Goal: Task Accomplishment & Management: Use online tool/utility

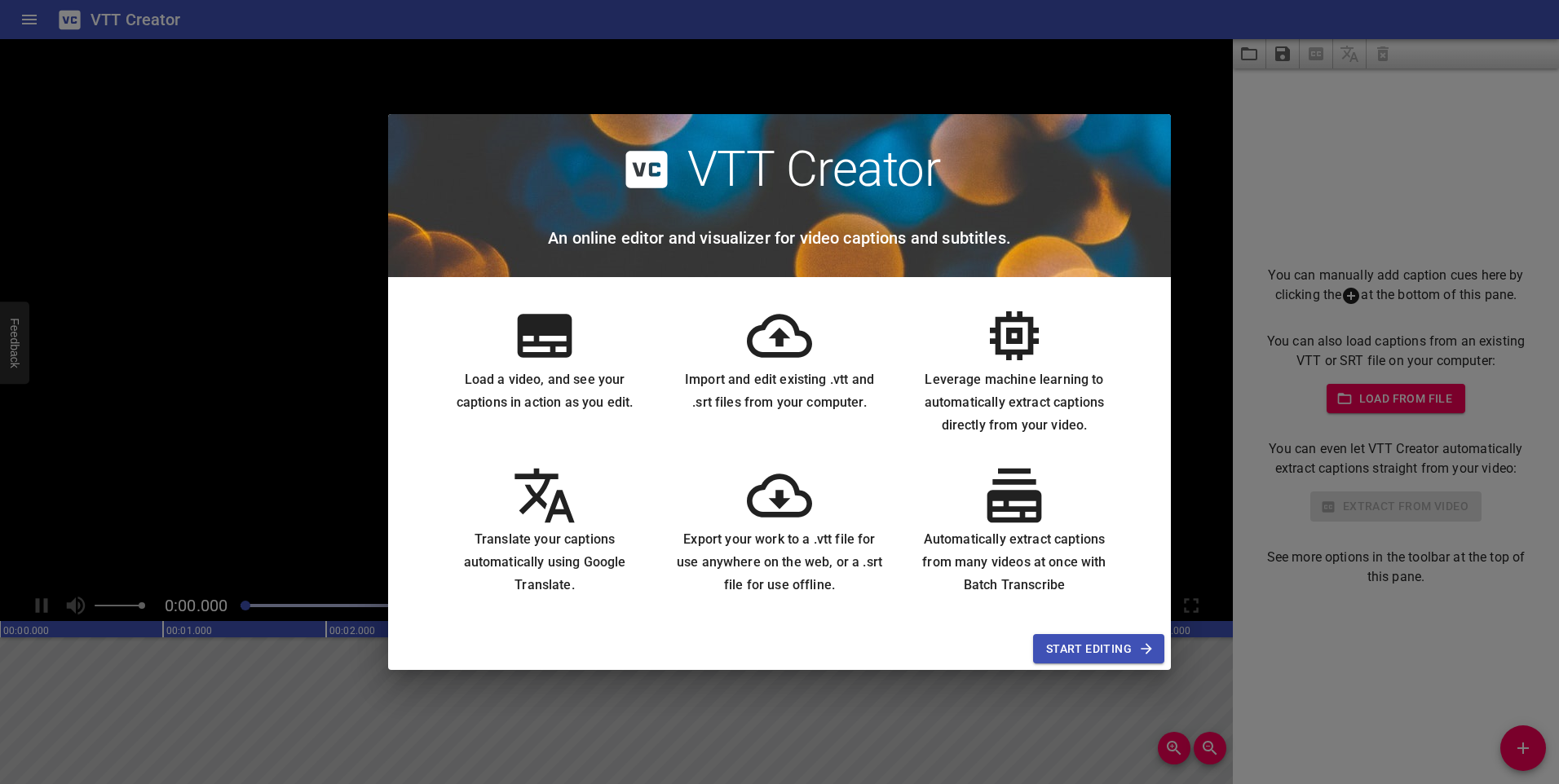
click at [1121, 644] on span "Start Editing" at bounding box center [1099, 649] width 105 height 20
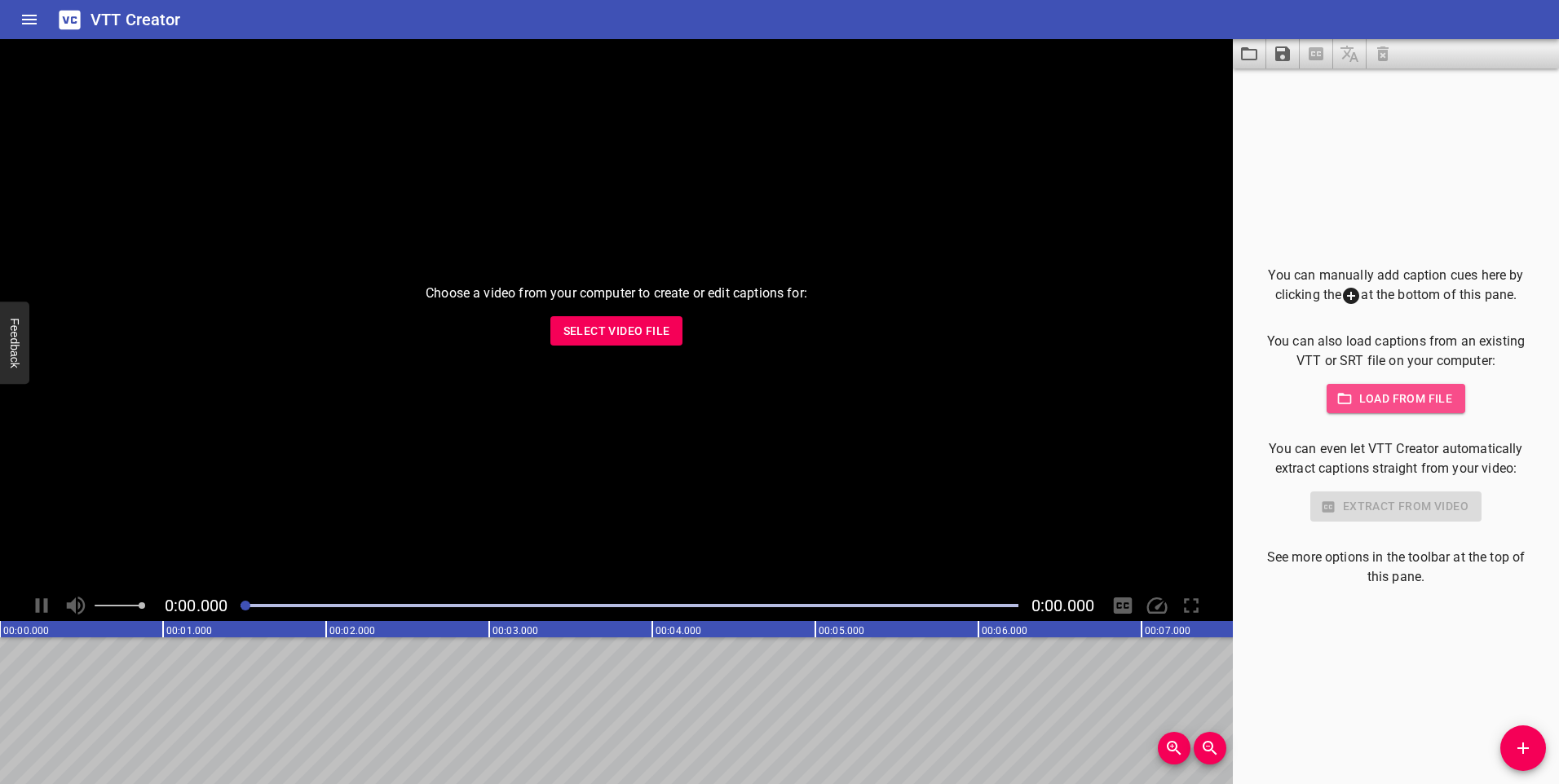
click at [1413, 399] on span "Load from file" at bounding box center [1396, 399] width 113 height 20
click at [676, 325] on button "Select Video File" at bounding box center [617, 331] width 133 height 30
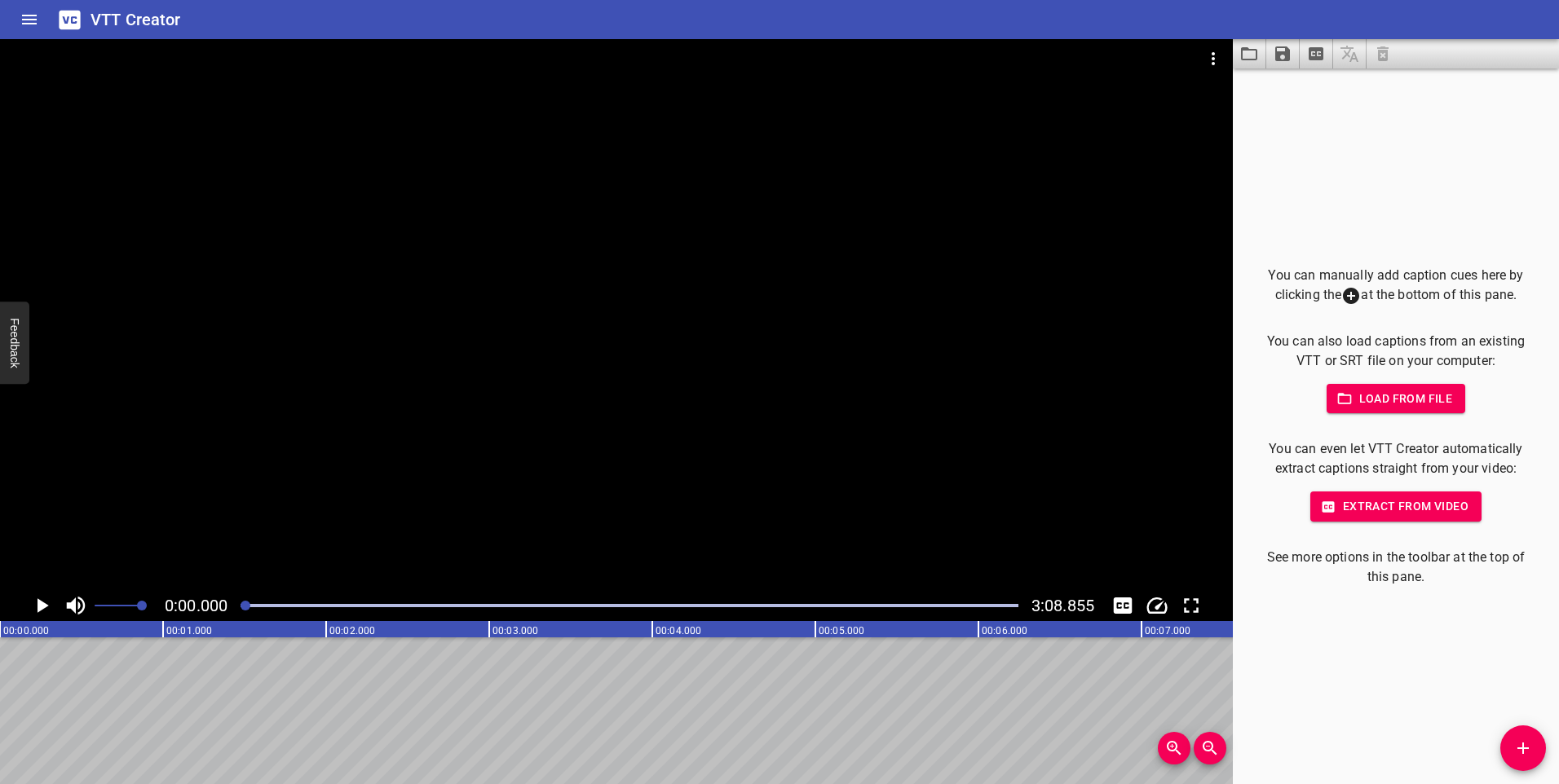
click at [37, 600] on icon "Play/Pause" at bounding box center [41, 605] width 24 height 24
click at [269, 604] on div "Play progress" at bounding box center [629, 606] width 778 height 3
click at [37, 604] on icon "Play/Pause" at bounding box center [42, 606] width 13 height 15
drag, startPoint x: 275, startPoint y: 604, endPoint x: 219, endPoint y: 607, distance: 56.1
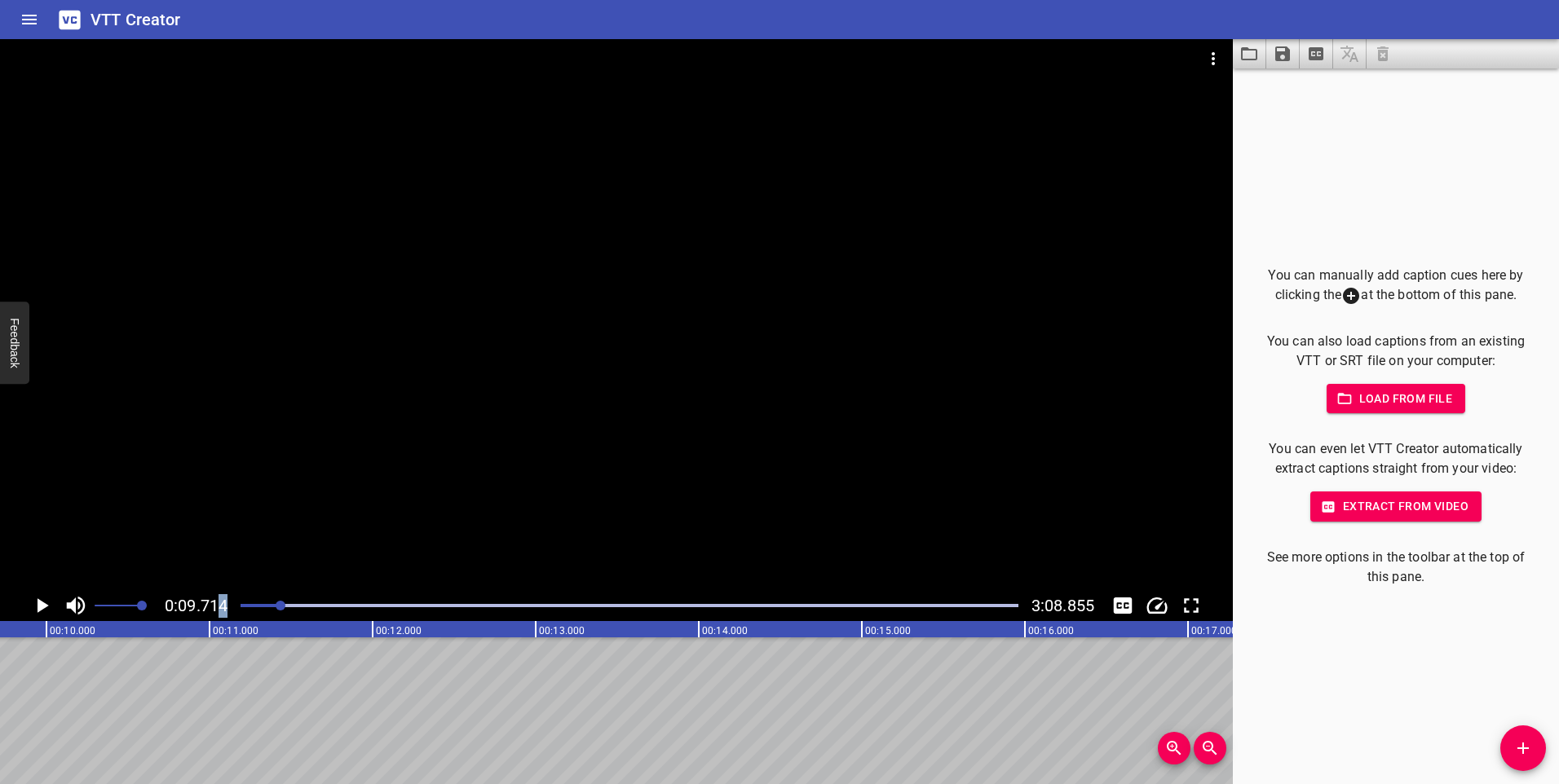
click at [219, 607] on div "0:09.714 3:08.855" at bounding box center [616, 605] width 1233 height 31
drag, startPoint x: 219, startPoint y: 607, endPoint x: 283, endPoint y: 604, distance: 64.1
click at [283, 604] on div at bounding box center [280, 606] width 10 height 10
drag, startPoint x: 282, startPoint y: 604, endPoint x: 218, endPoint y: 610, distance: 64.3
click at [218, 610] on div "0:00.000 3:08.855" at bounding box center [616, 605] width 1233 height 31
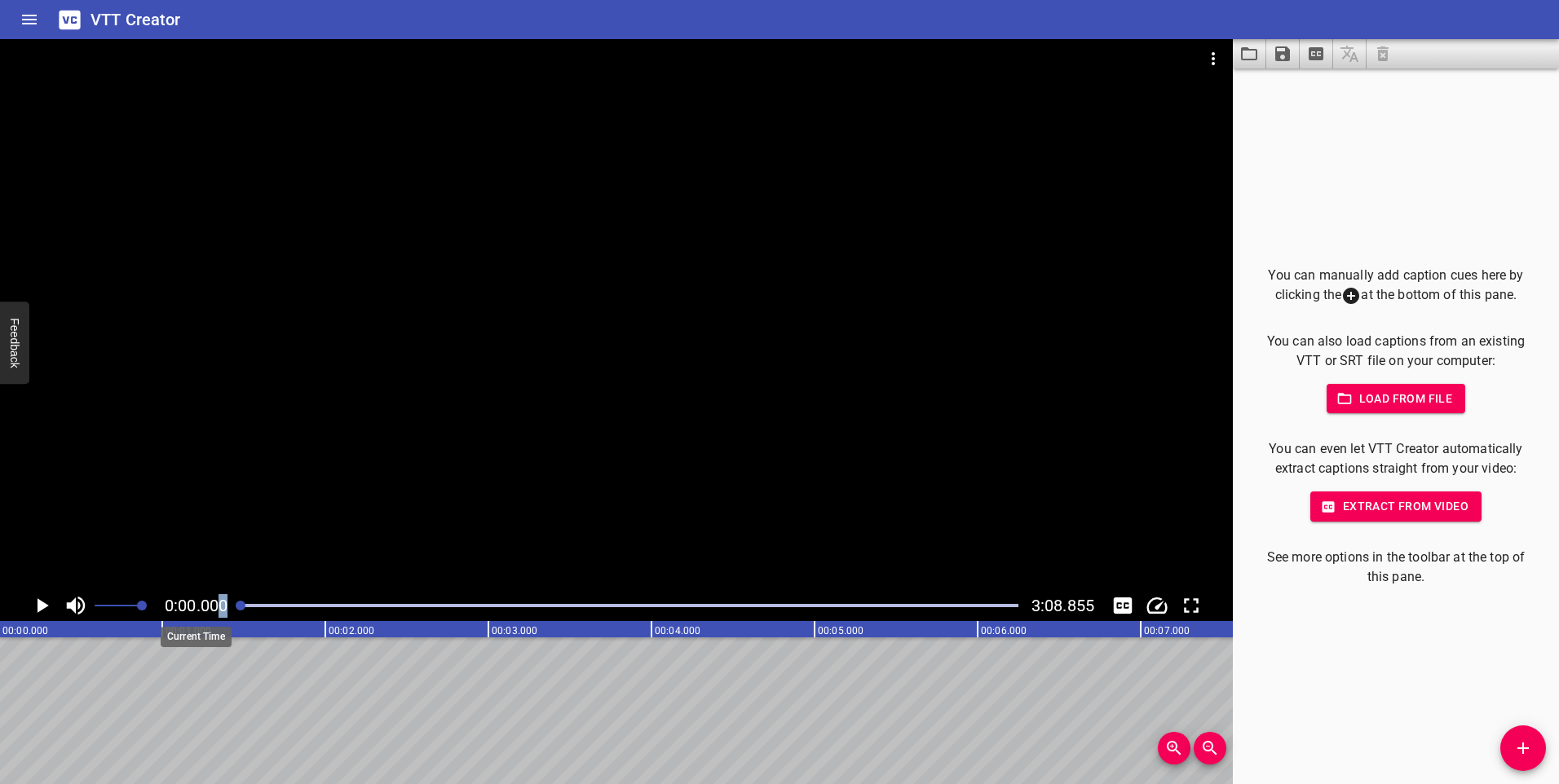
scroll to position [0, 0]
click at [1432, 208] on div "You can manually add caption cues here by clicking the at the bottom of this pa…" at bounding box center [1396, 427] width 326 height 716
click at [1300, 56] on button "Extract captions from video" at bounding box center [1316, 54] width 33 height 29
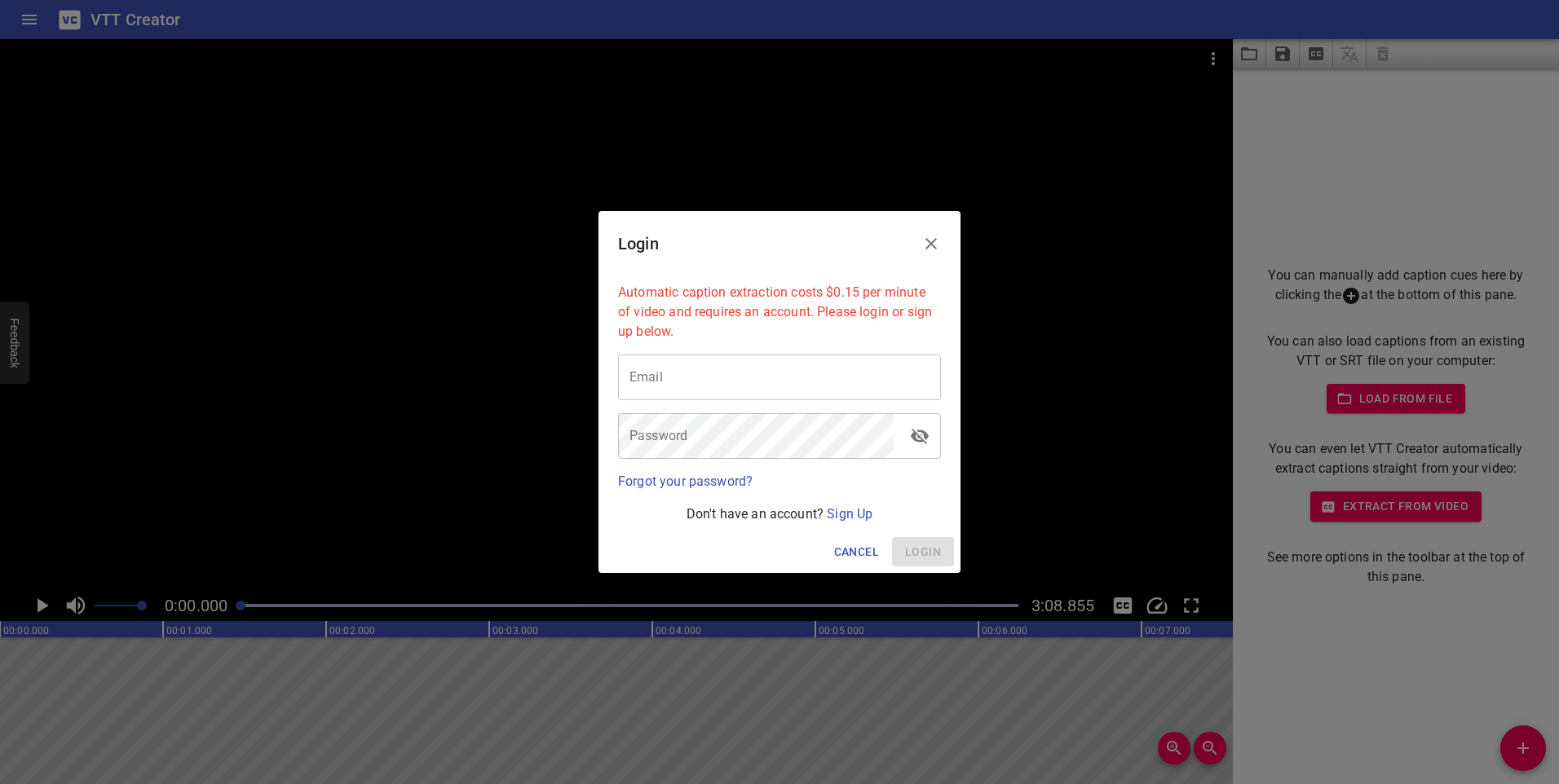
click at [945, 230] on button "Close" at bounding box center [931, 243] width 39 height 39
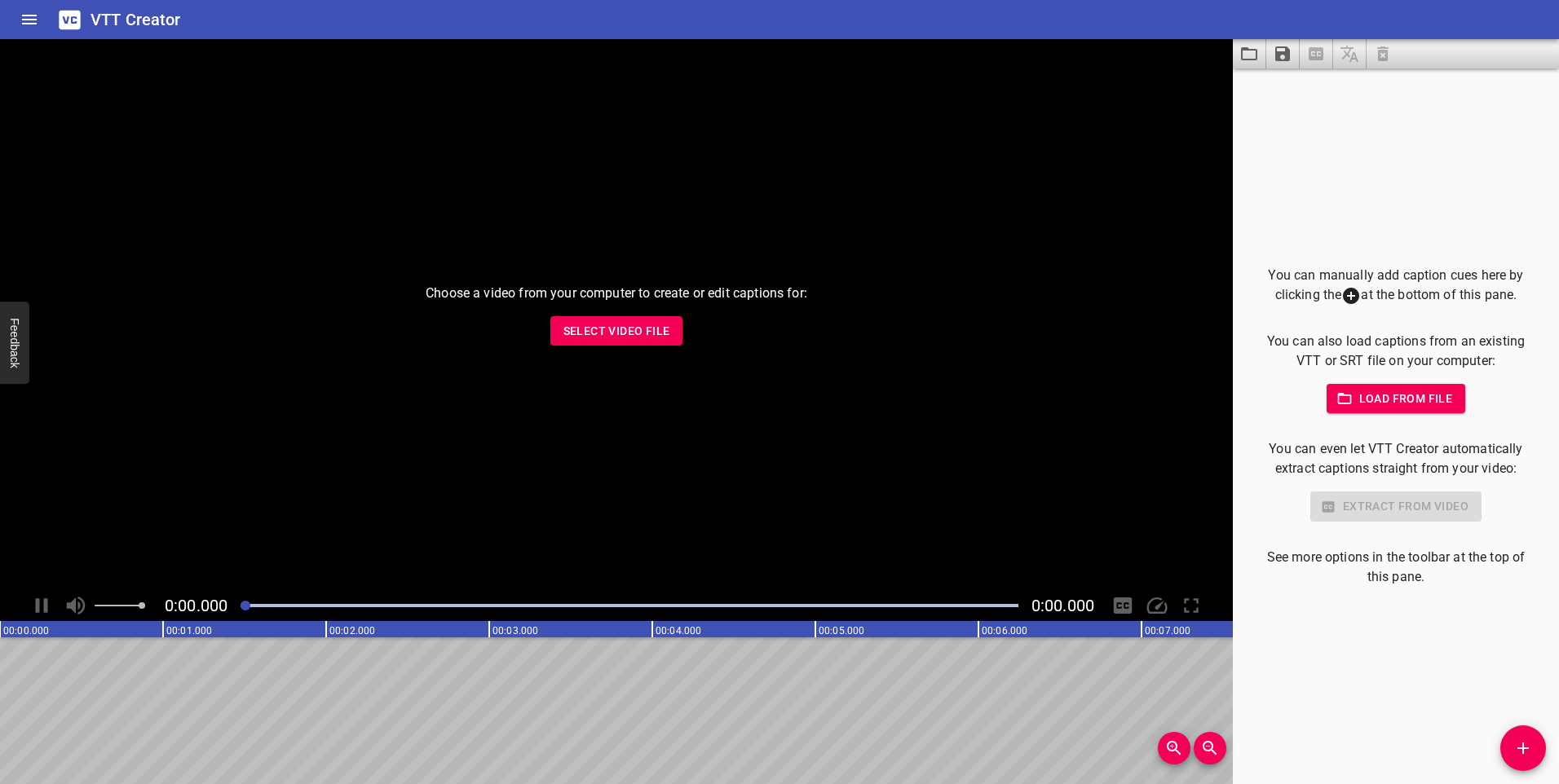
click at [643, 328] on span "Select Video File" at bounding box center [617, 331] width 107 height 20
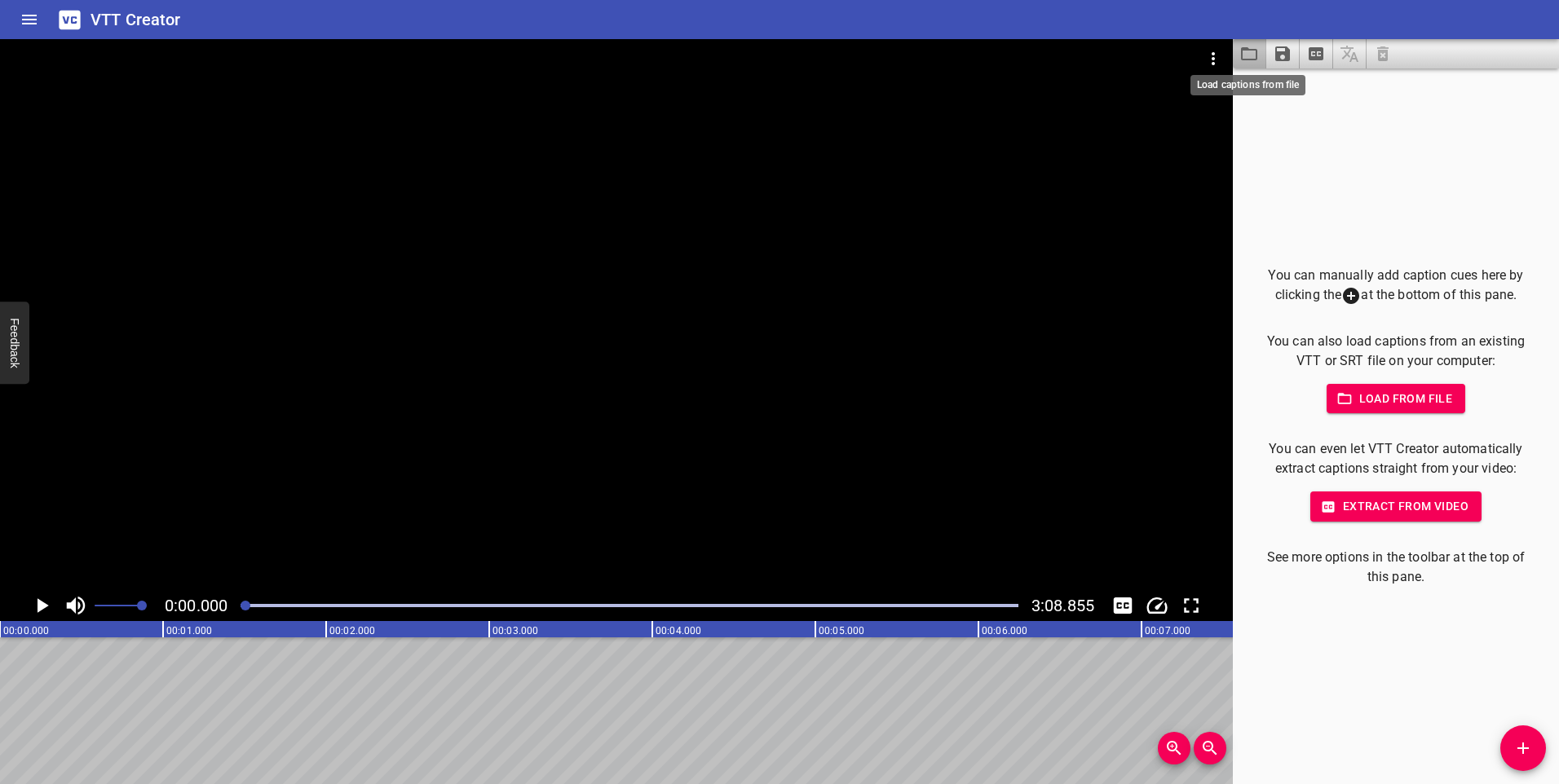
click at [1243, 59] on icon "Load captions from file" at bounding box center [1249, 54] width 16 height 13
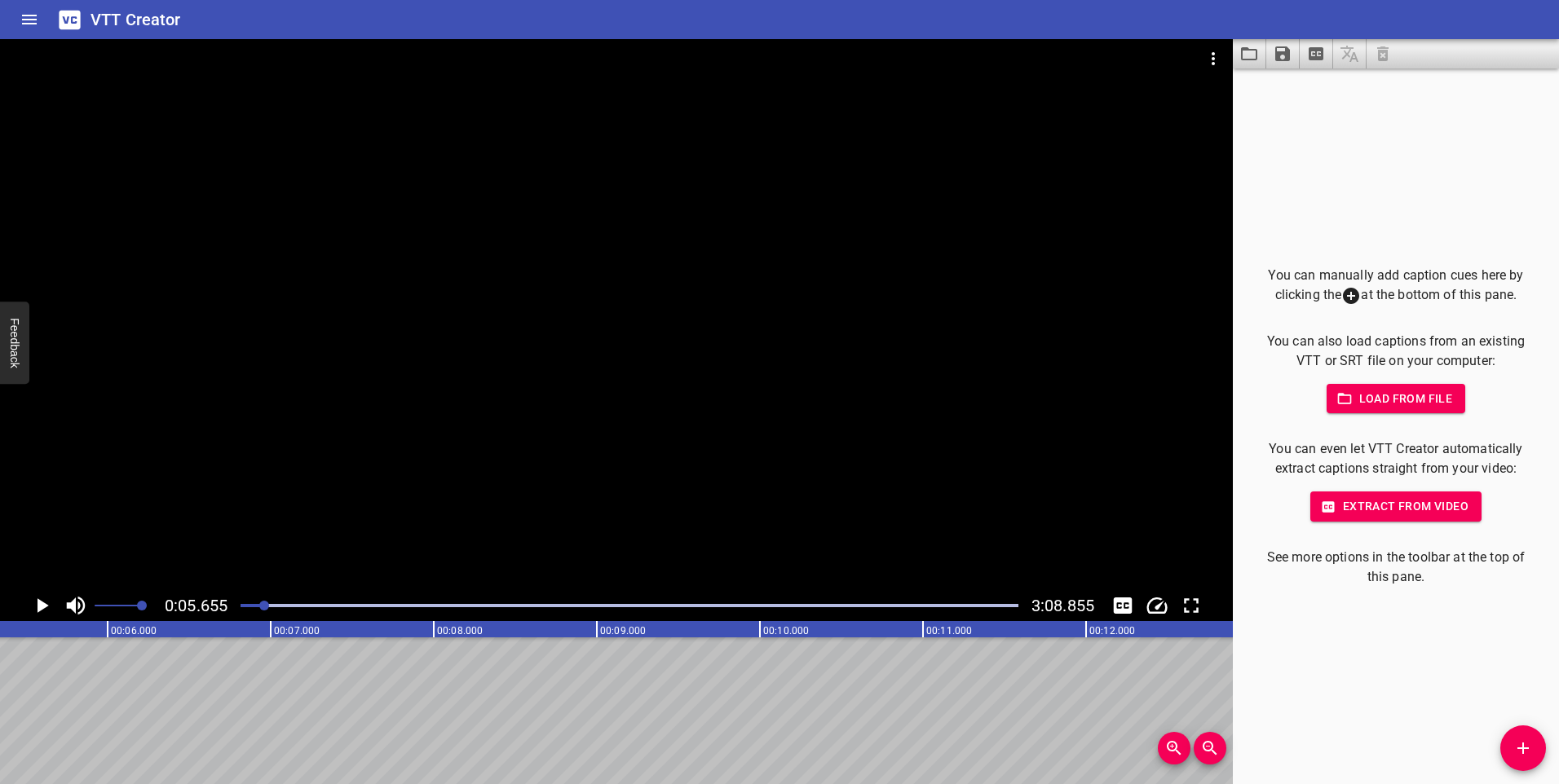
scroll to position [0, 922]
click at [1278, 45] on icon "Save captions to file" at bounding box center [1282, 54] width 19 height 19
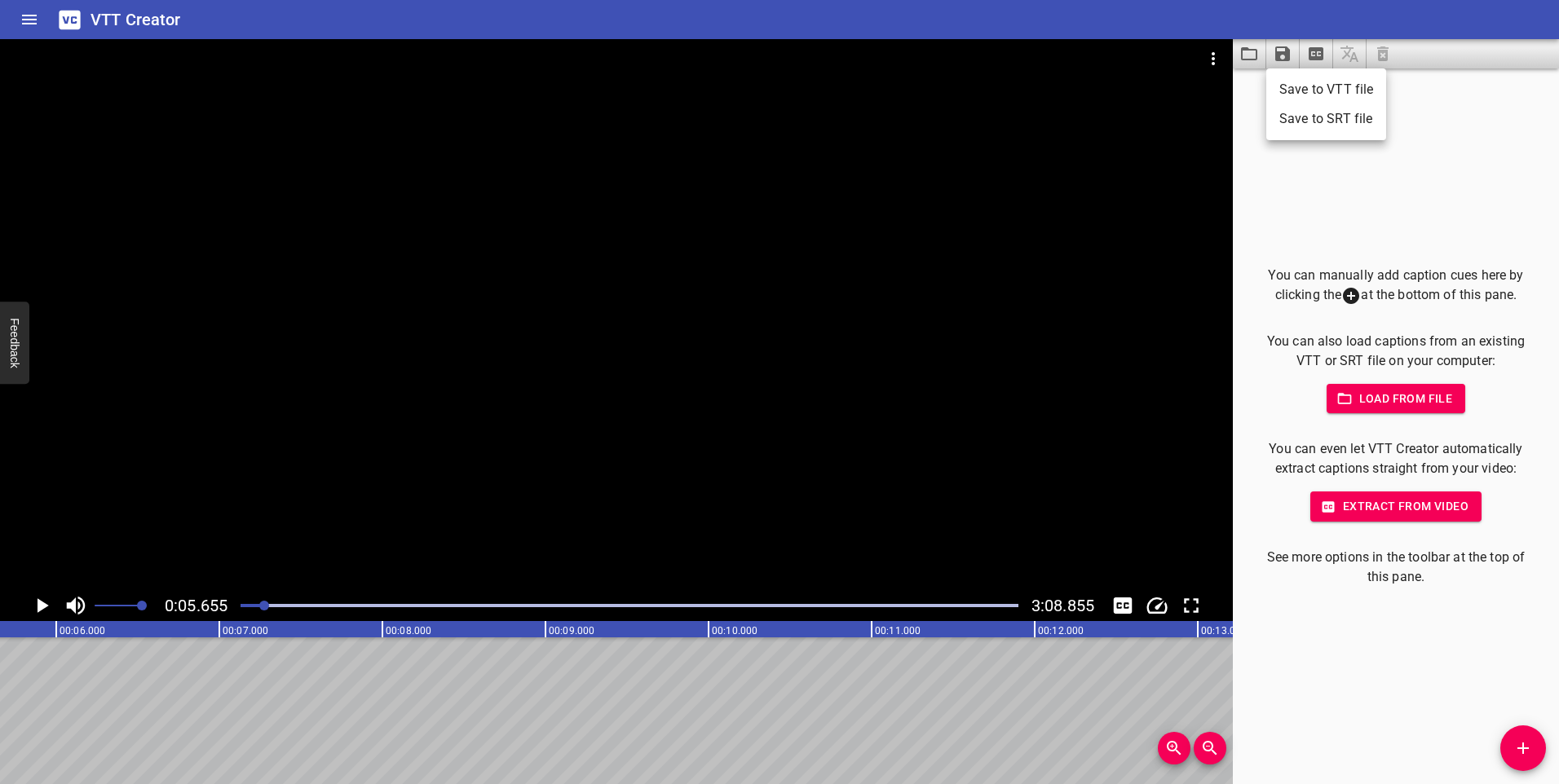
click at [1419, 208] on div at bounding box center [779, 392] width 1559 height 784
click at [1286, 51] on icon "Save captions to file" at bounding box center [1283, 54] width 15 height 15
click at [1321, 80] on li "Save to VTT file" at bounding box center [1326, 90] width 120 height 29
click at [1498, 181] on div "You can manually add caption cues here by clicking the at the bottom of this pa…" at bounding box center [1396, 427] width 326 height 716
click at [1517, 757] on icon "Add Cue" at bounding box center [1523, 748] width 19 height 19
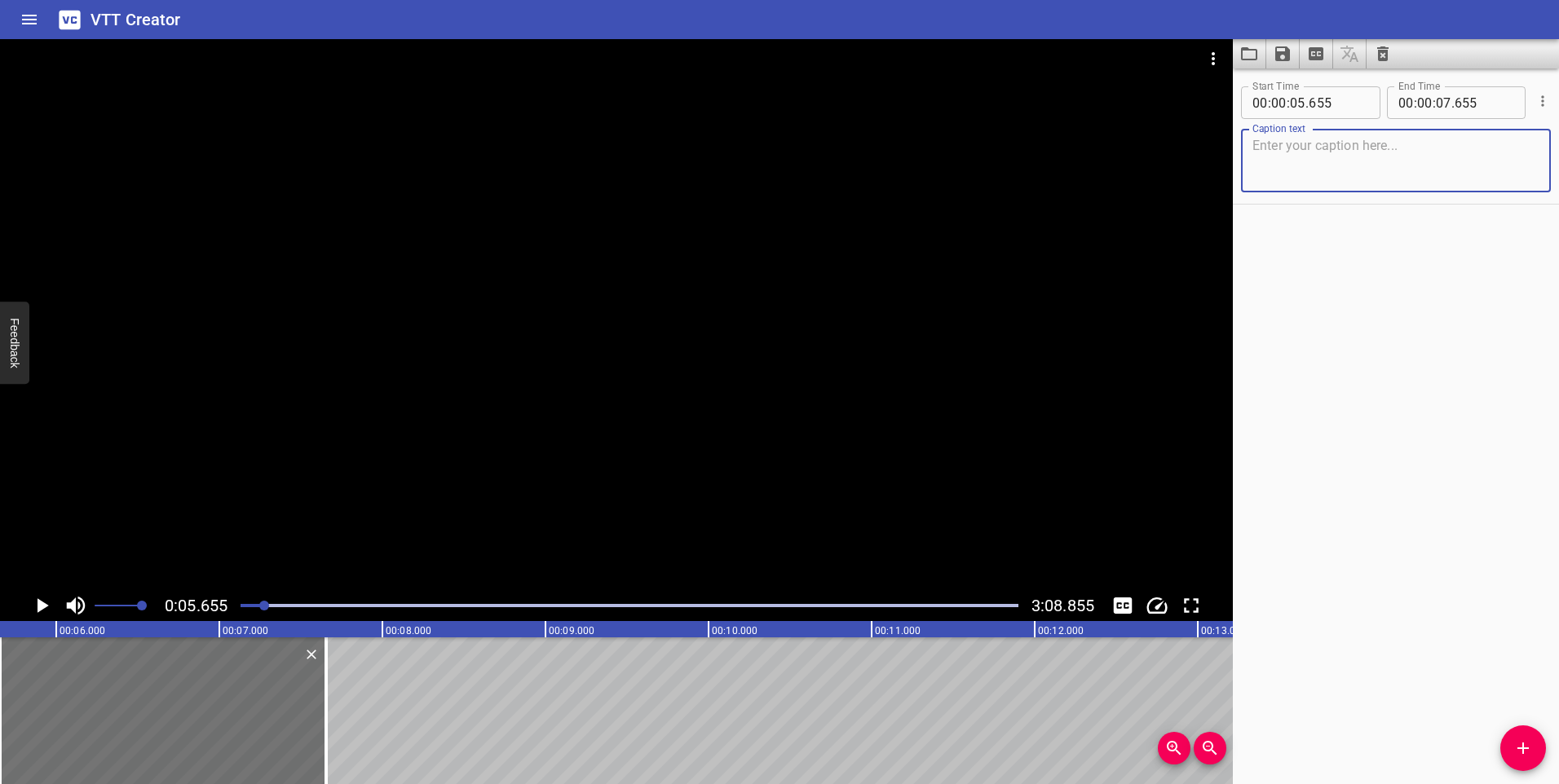
click at [1535, 104] on icon "Cue Options" at bounding box center [1542, 100] width 16 height 16
click at [1463, 95] on li "Advanced options..." at bounding box center [1474, 100] width 142 height 29
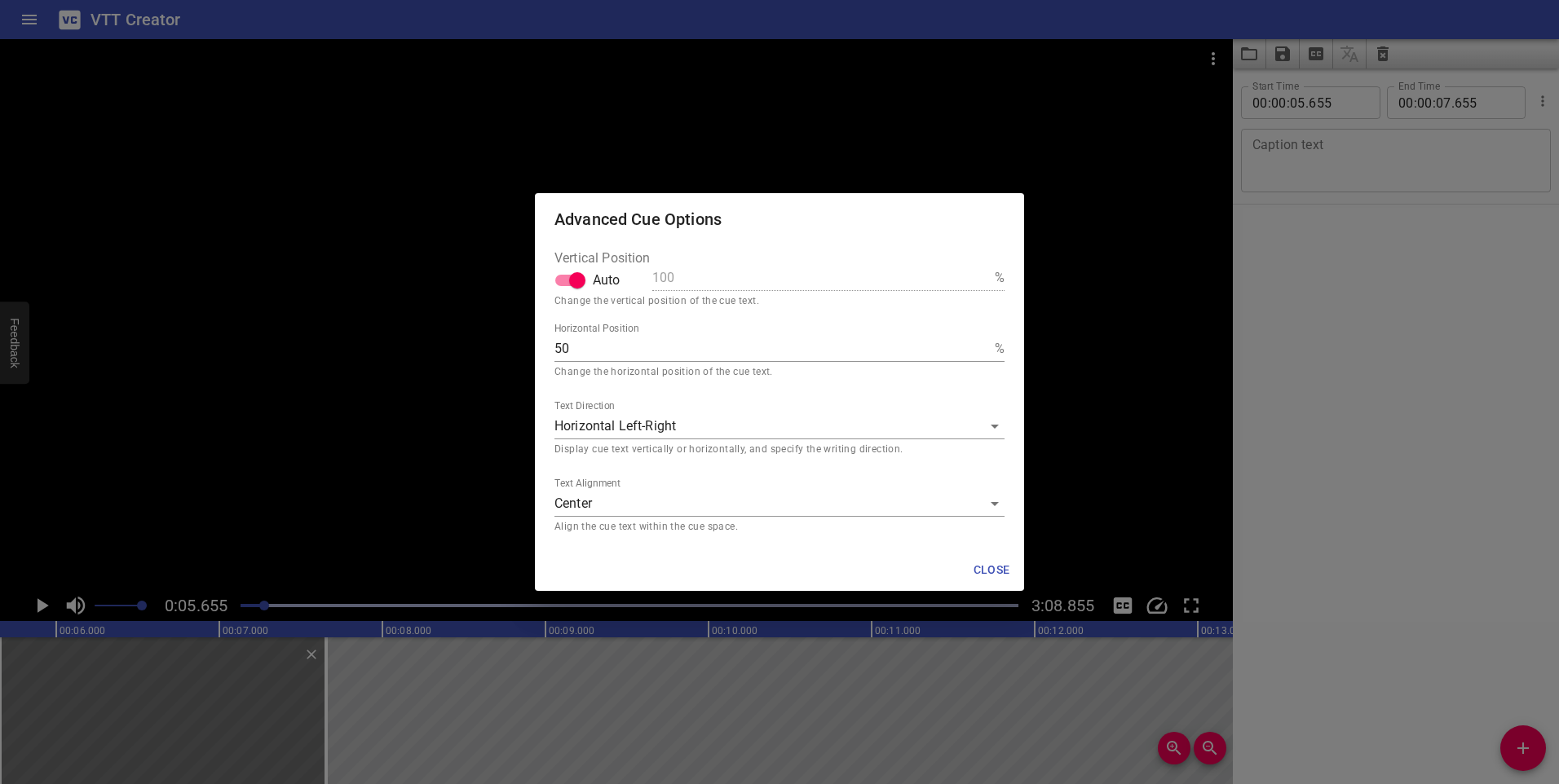
click at [1074, 505] on div "Advanced Cue Options Vertical Position Auto 100 % Change the vertical position …" at bounding box center [779, 392] width 1559 height 784
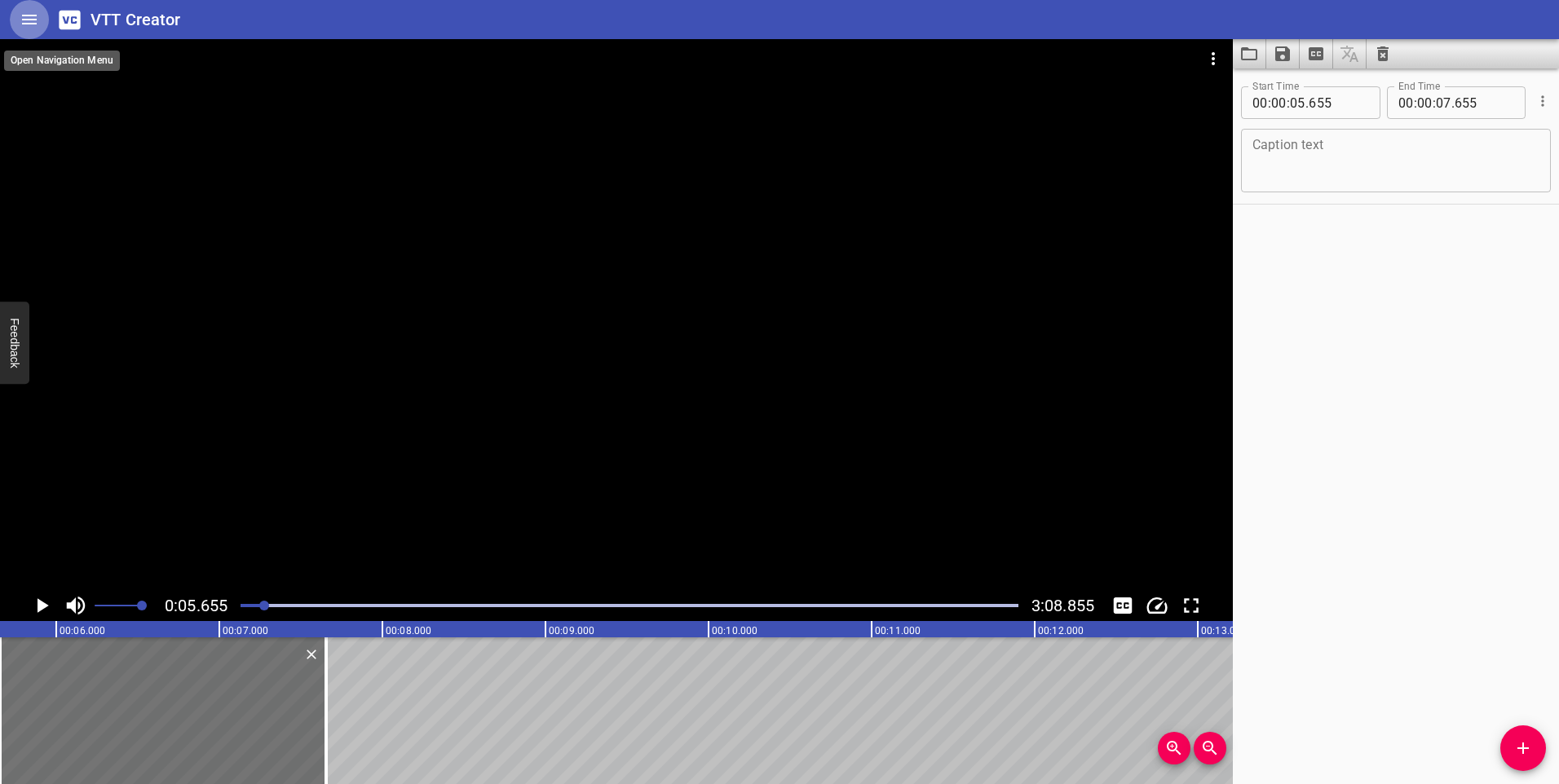
click at [15, 30] on button "Home" at bounding box center [29, 19] width 39 height 39
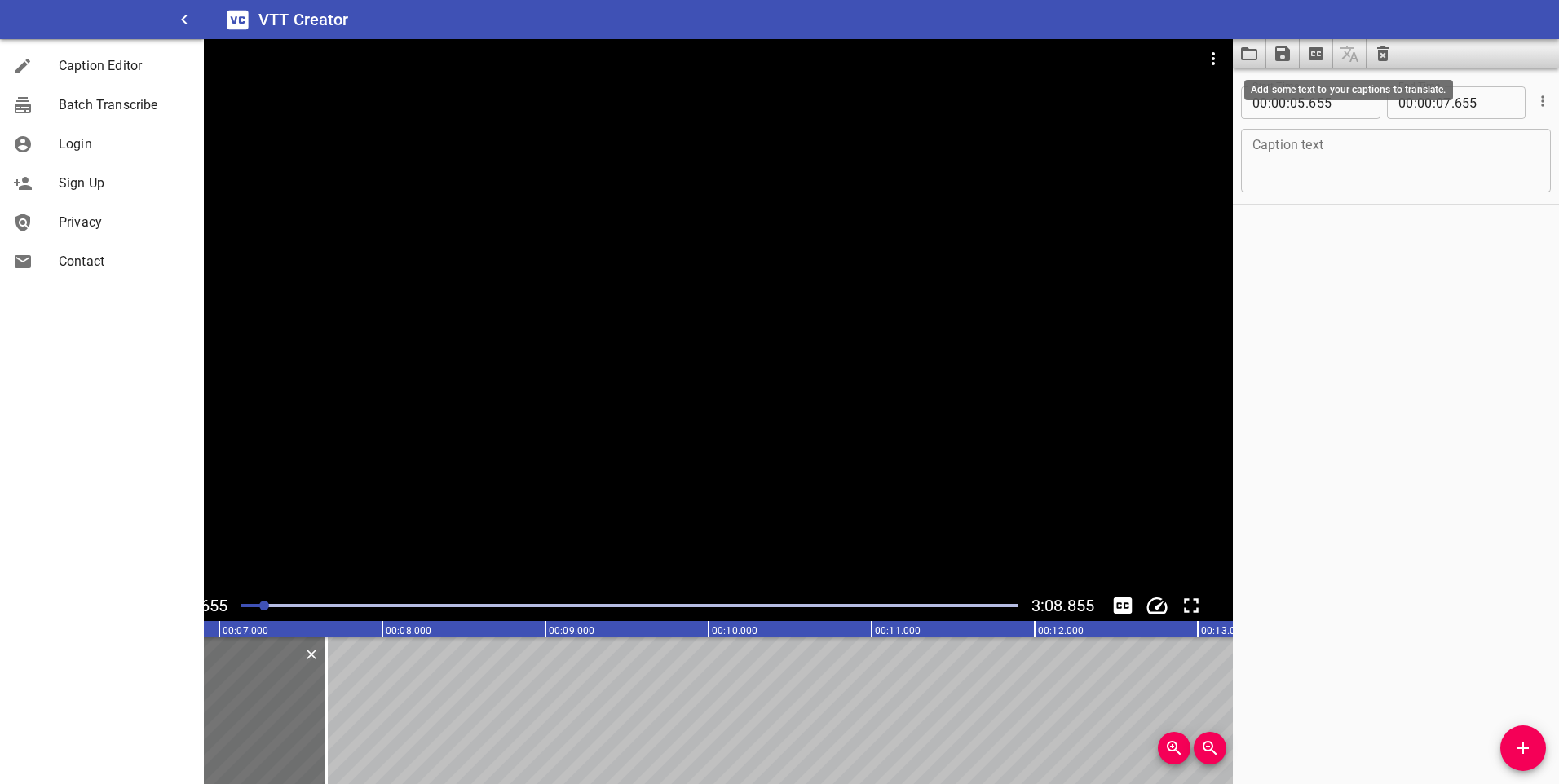
click at [1344, 53] on span at bounding box center [1350, 54] width 33 height 29
click at [1345, 136] on div "Caption text" at bounding box center [1396, 161] width 310 height 64
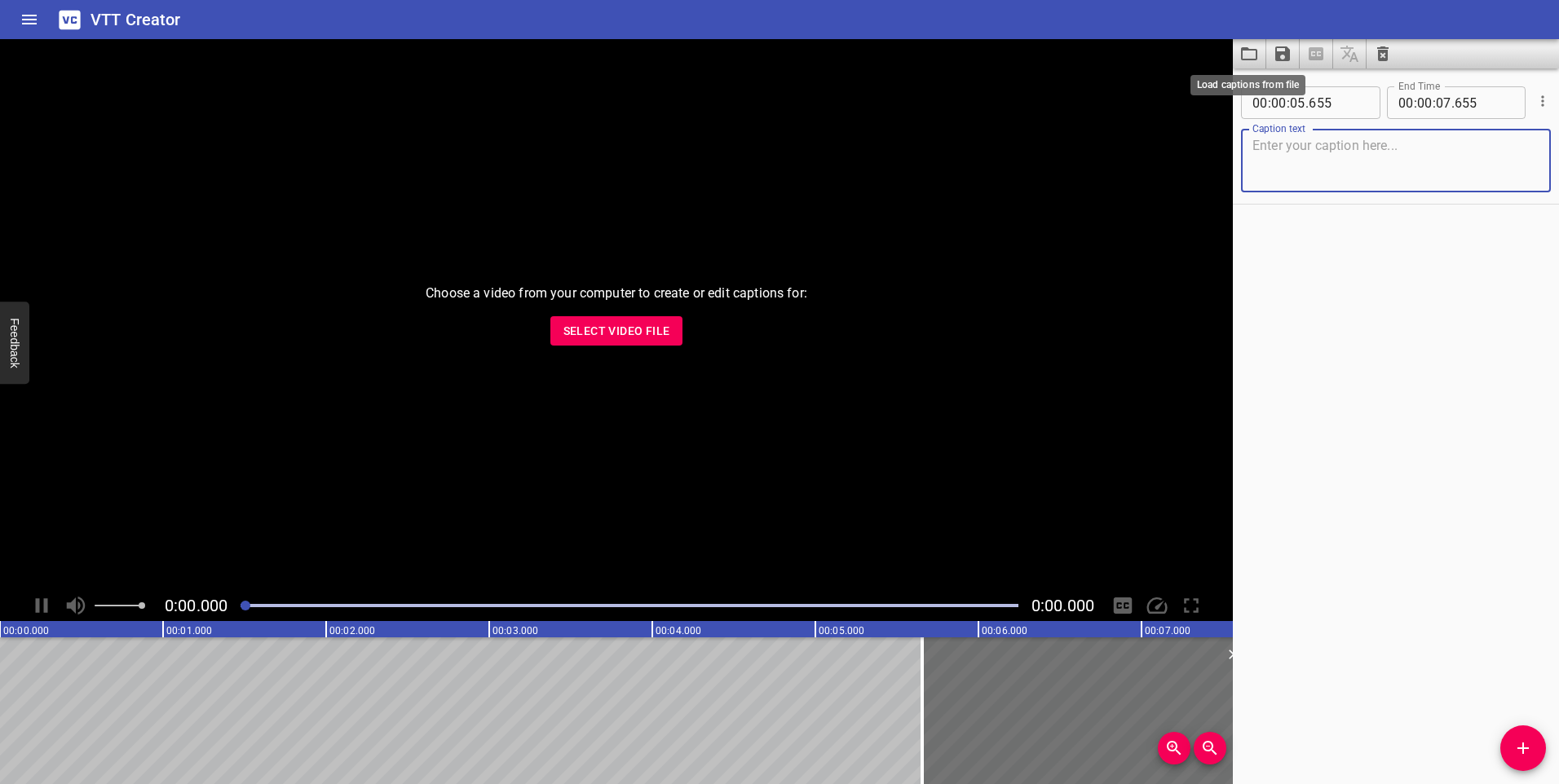
click at [1253, 54] on icon "Load captions from file" at bounding box center [1249, 54] width 19 height 19
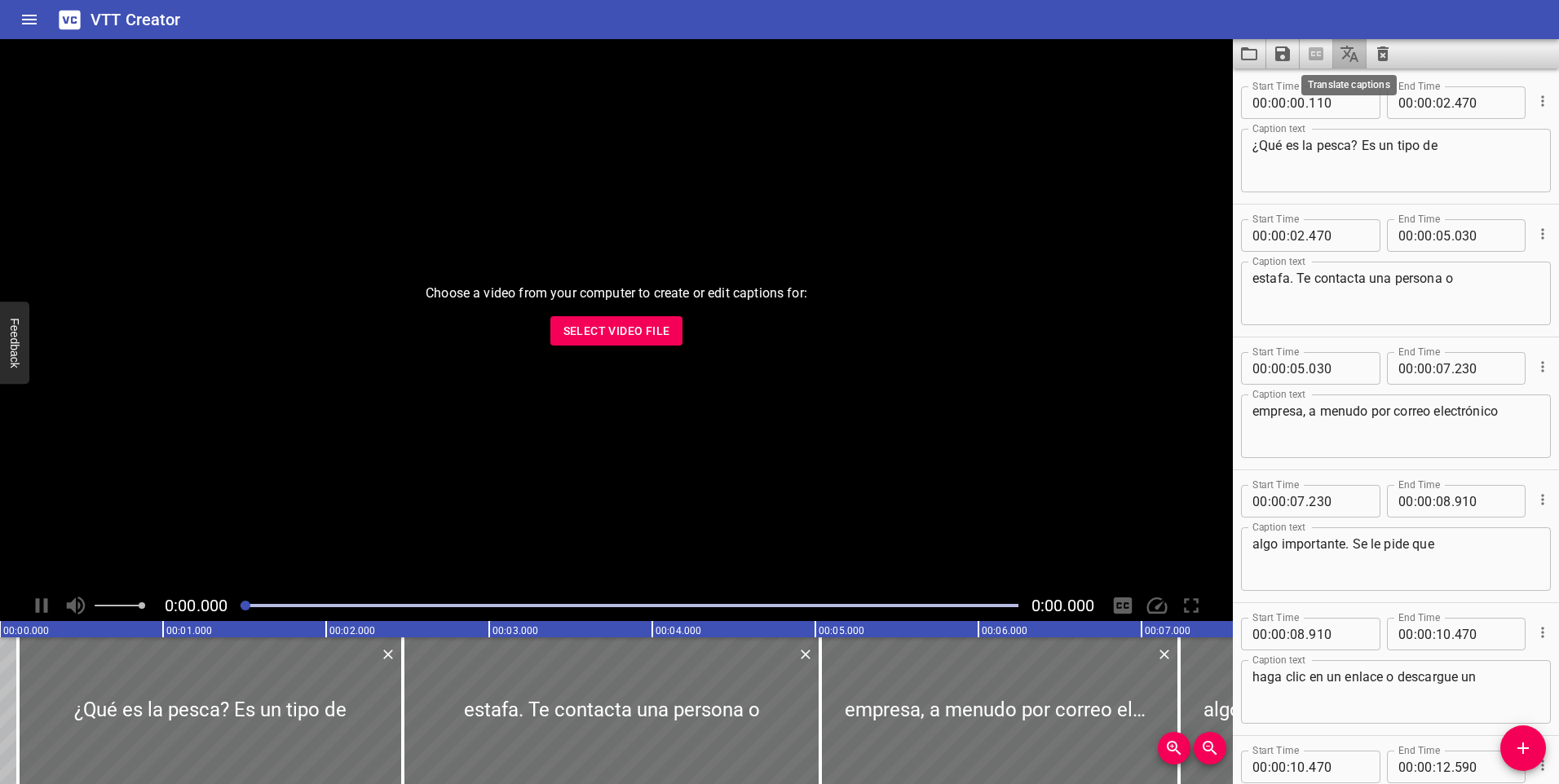
click at [1341, 49] on icon "Translate captions" at bounding box center [1349, 54] width 19 height 19
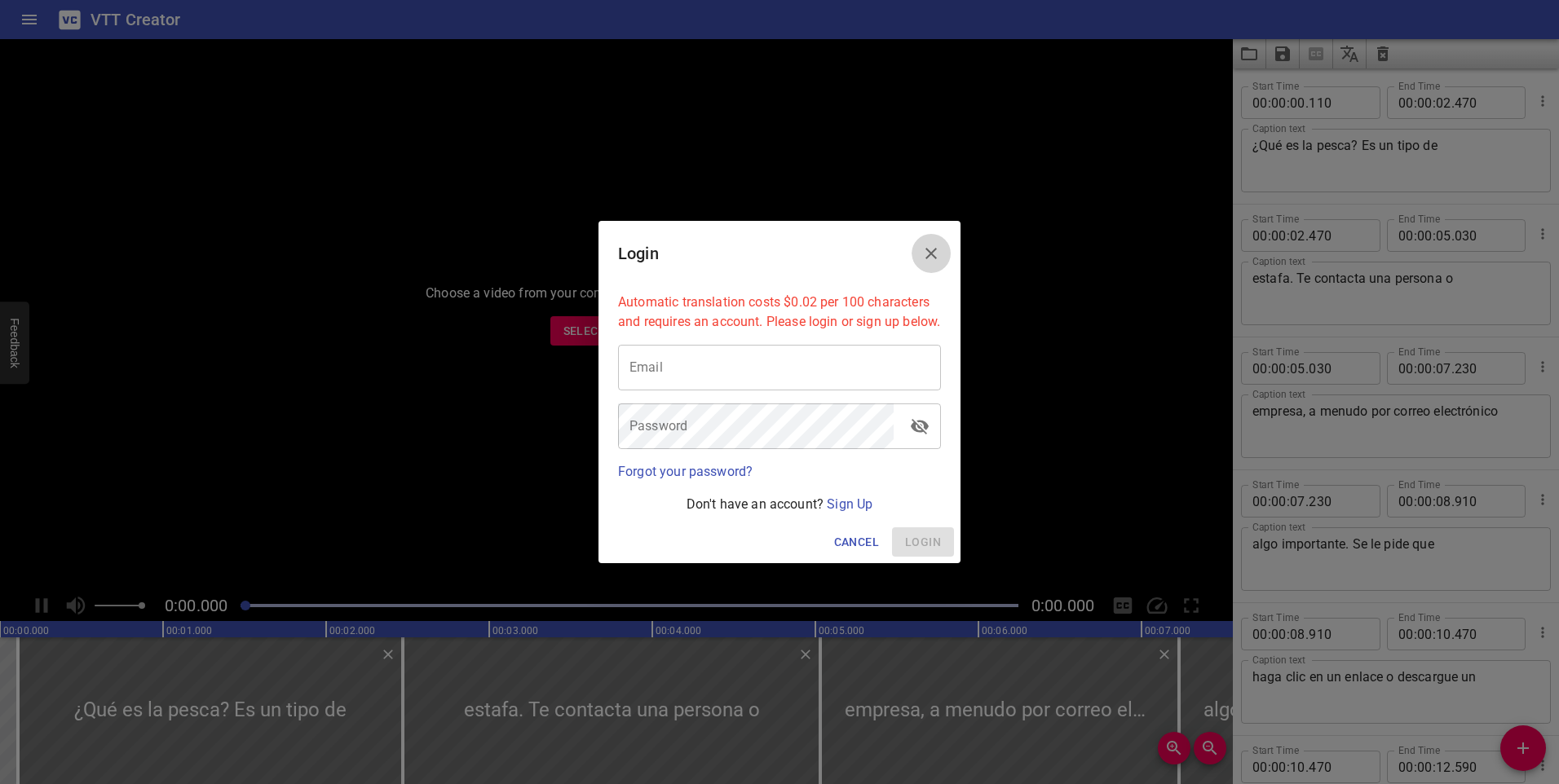
click at [935, 243] on icon "Close" at bounding box center [931, 253] width 19 height 19
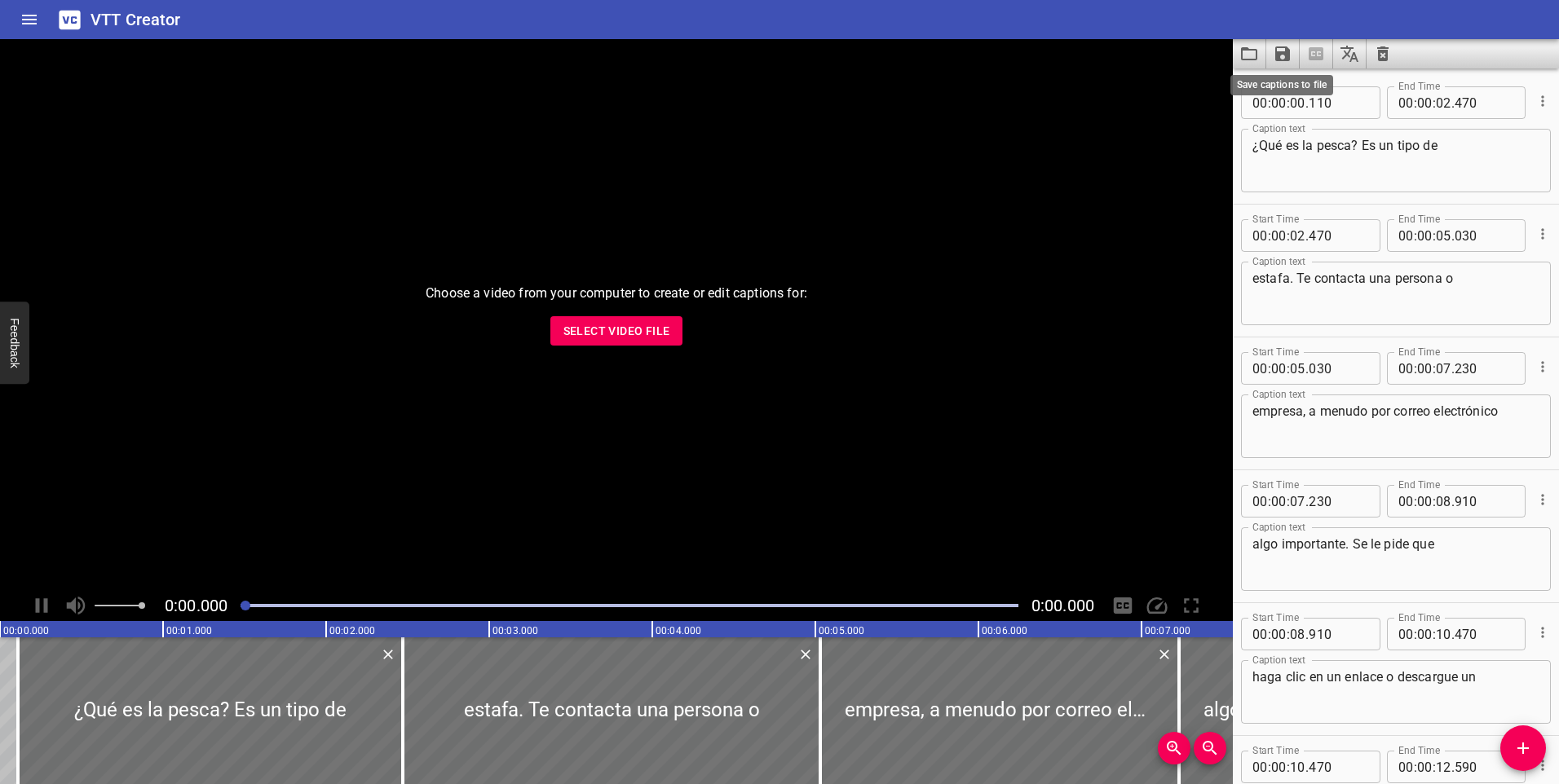
click at [1285, 51] on icon "Save captions to file" at bounding box center [1283, 54] width 15 height 15
click at [1315, 83] on li "Save to VTT file" at bounding box center [1326, 90] width 120 height 29
click at [1003, 119] on div "Choose a video from your computer to create or edit captions for: Select Video …" at bounding box center [616, 315] width 1233 height 551
click at [38, 602] on div "0:00.000 0:00.000" at bounding box center [616, 605] width 1233 height 31
click at [667, 325] on span "Select Video File" at bounding box center [617, 331] width 107 height 20
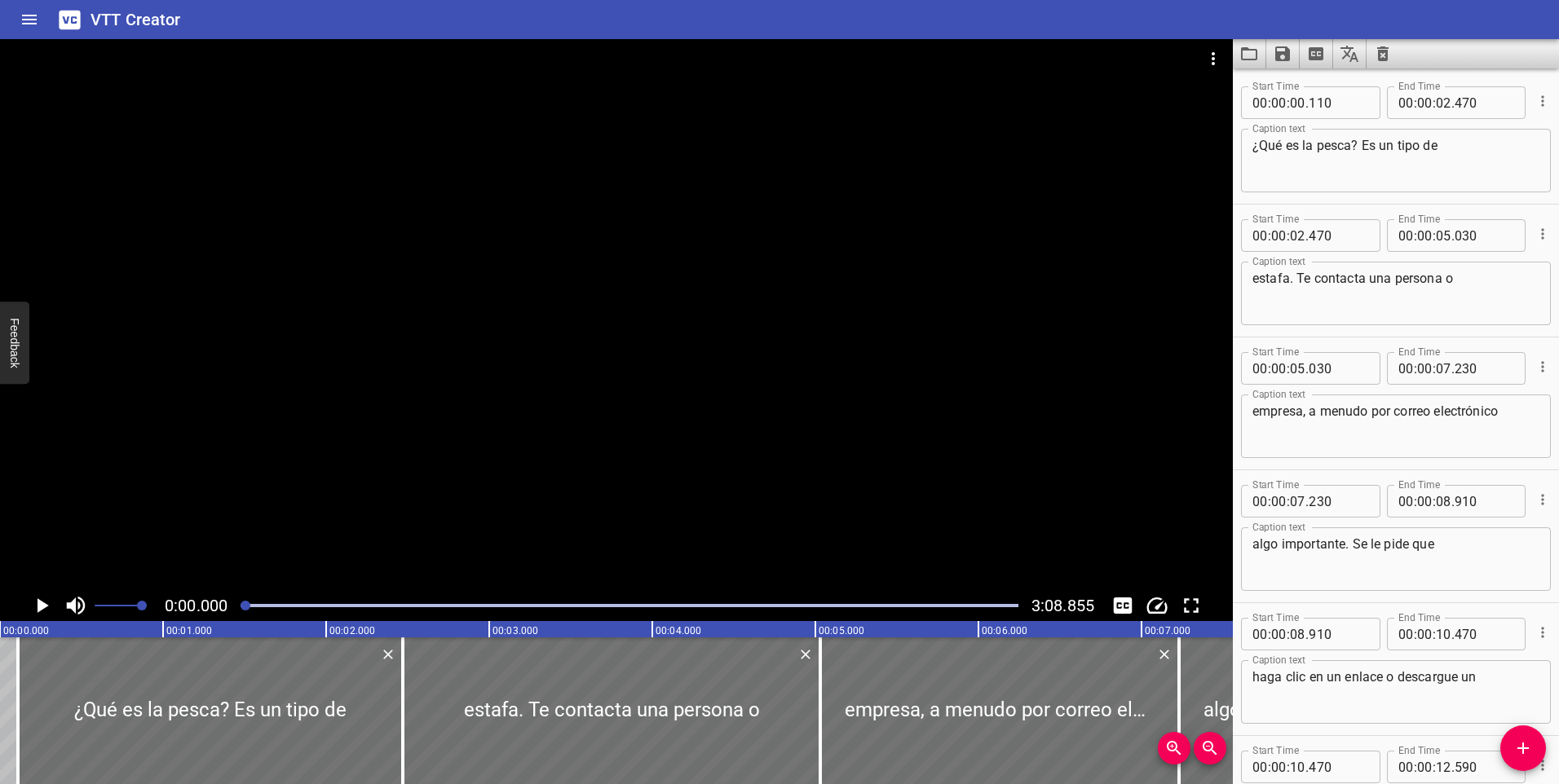
click at [1403, 167] on textarea "¿Qué es la pesca? Es un tipo de" at bounding box center [1396, 161] width 287 height 47
click at [1464, 158] on textarea "¿Qué es la pesca? Es un tipo de" at bounding box center [1396, 161] width 287 height 47
click at [10, 22] on button "Home" at bounding box center [29, 19] width 39 height 39
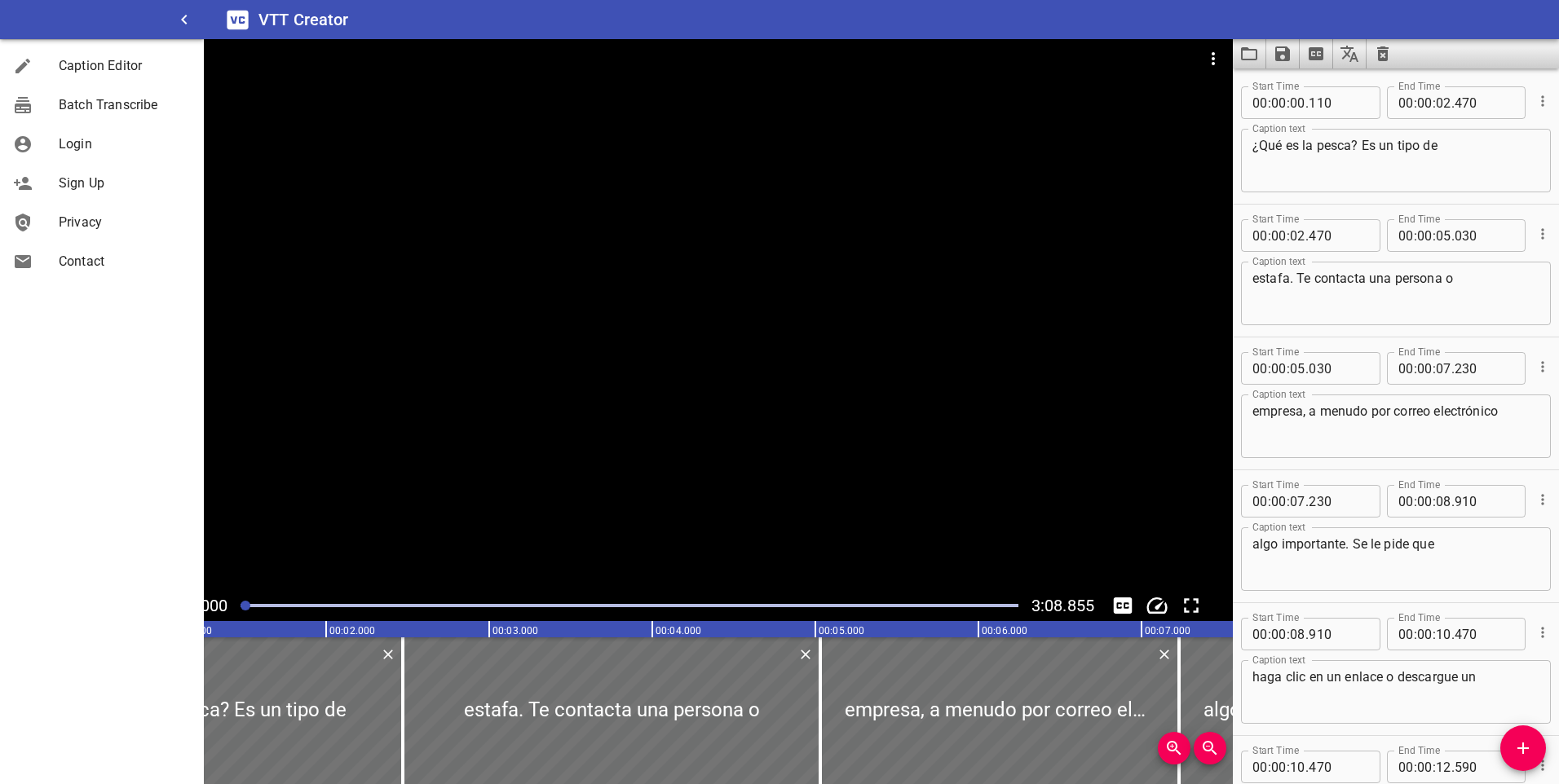
click at [326, 16] on h6 "VTT Creator" at bounding box center [304, 19] width 90 height 26
click at [92, 69] on span "Caption Editor" at bounding box center [125, 65] width 132 height 19
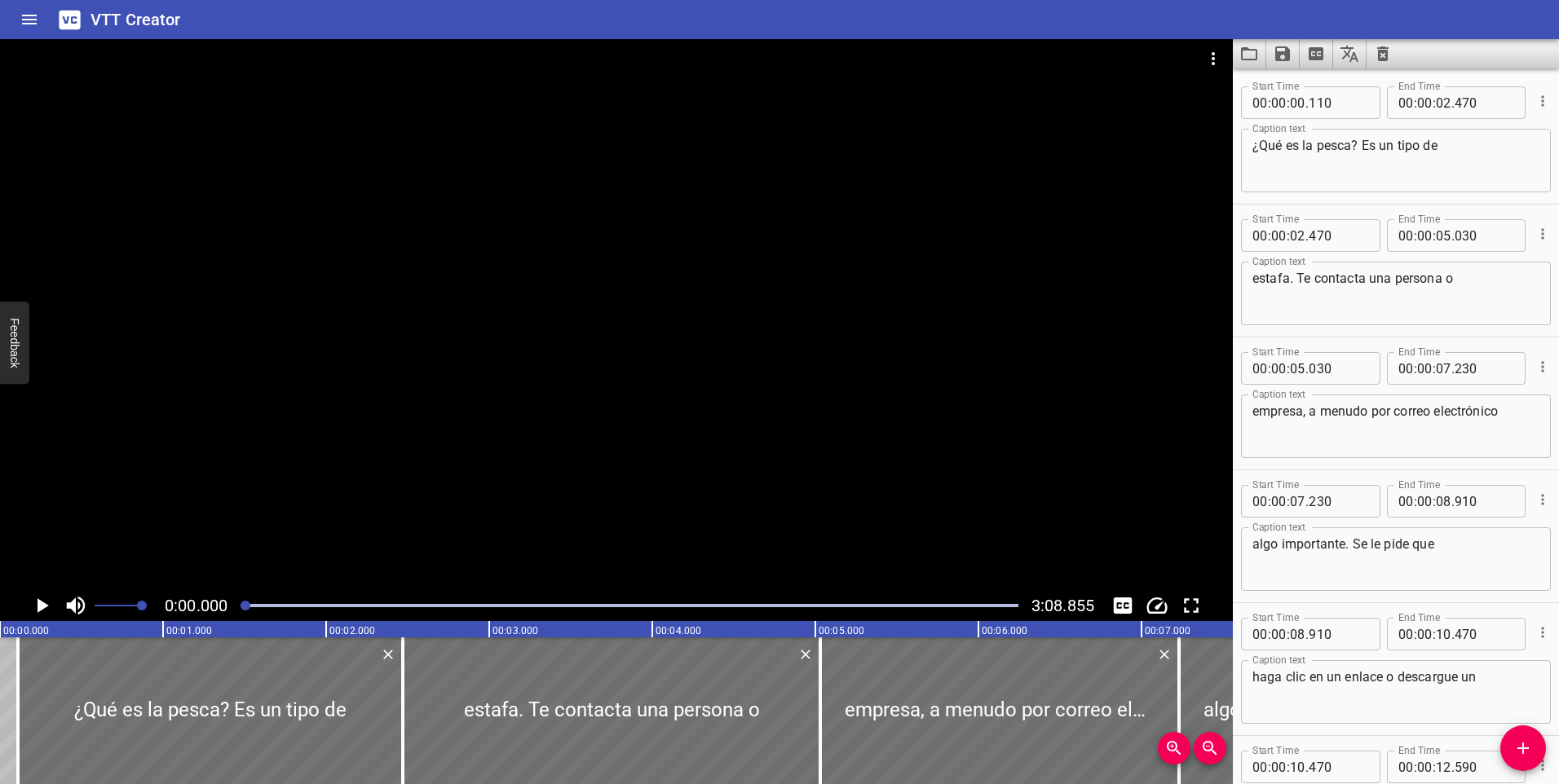
click at [126, 17] on h6 "VTT Creator" at bounding box center [136, 19] width 90 height 26
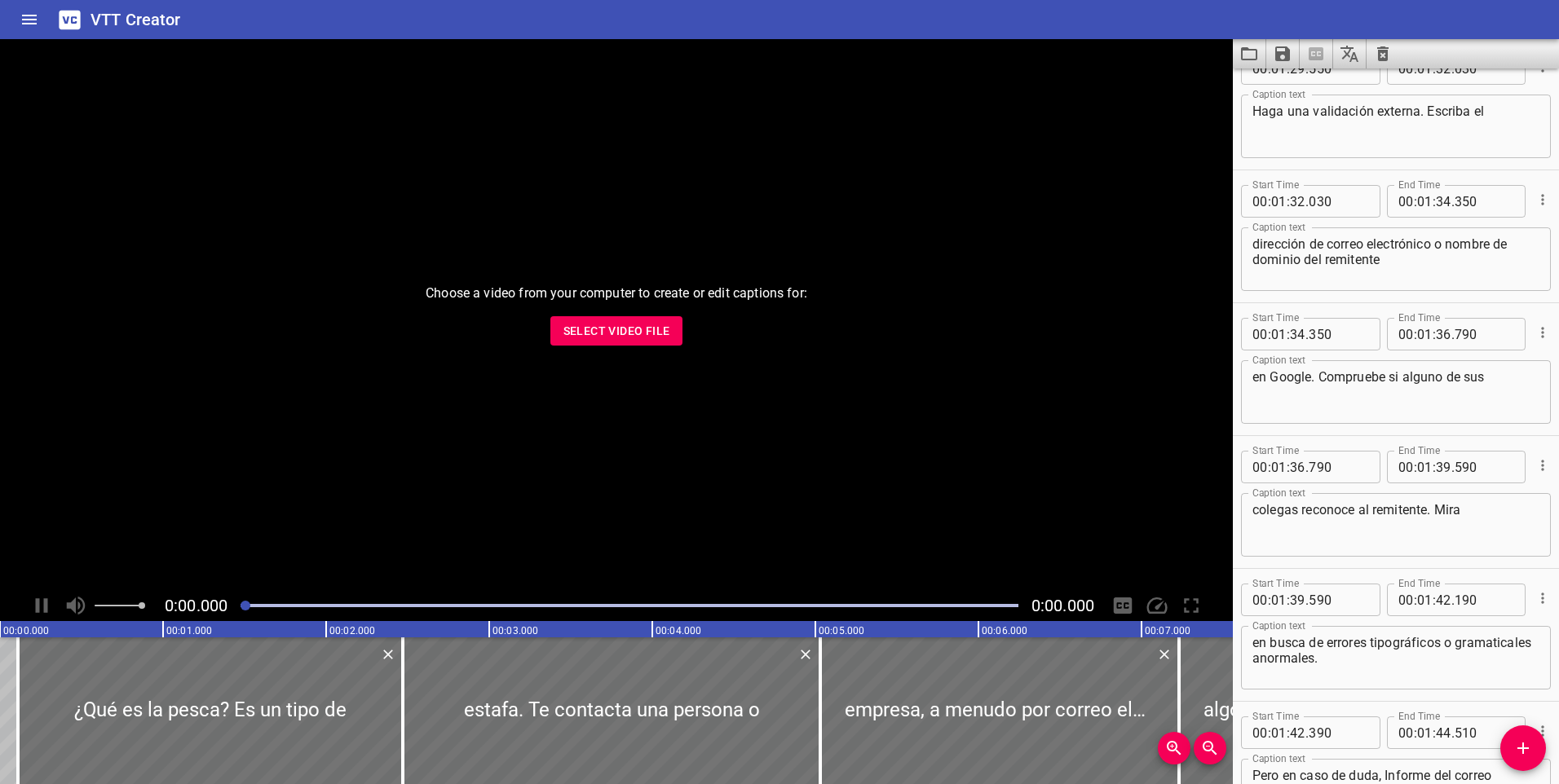
scroll to position [5607, 0]
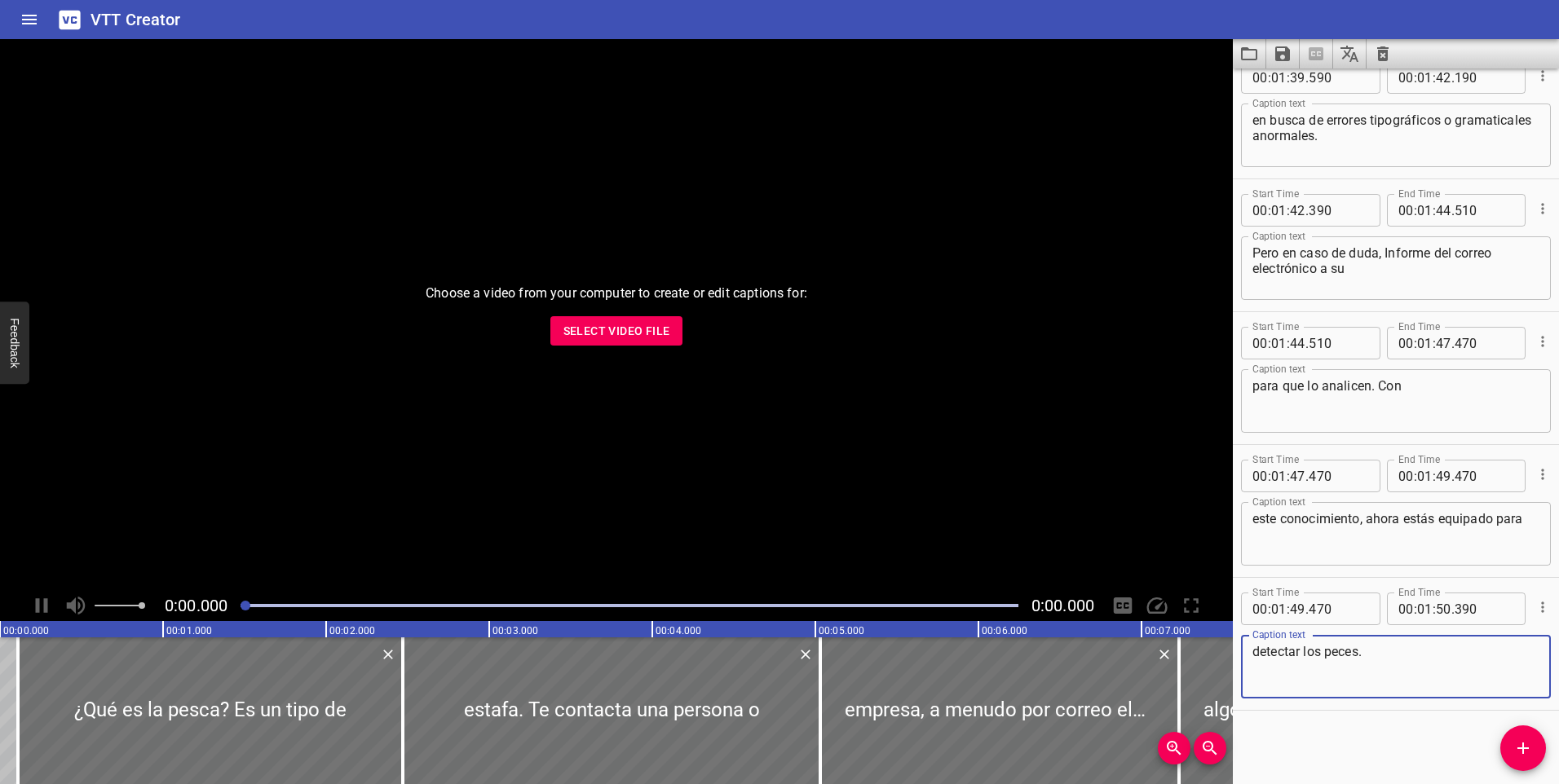
click at [1386, 54] on icon "Clear captions" at bounding box center [1383, 54] width 12 height 15
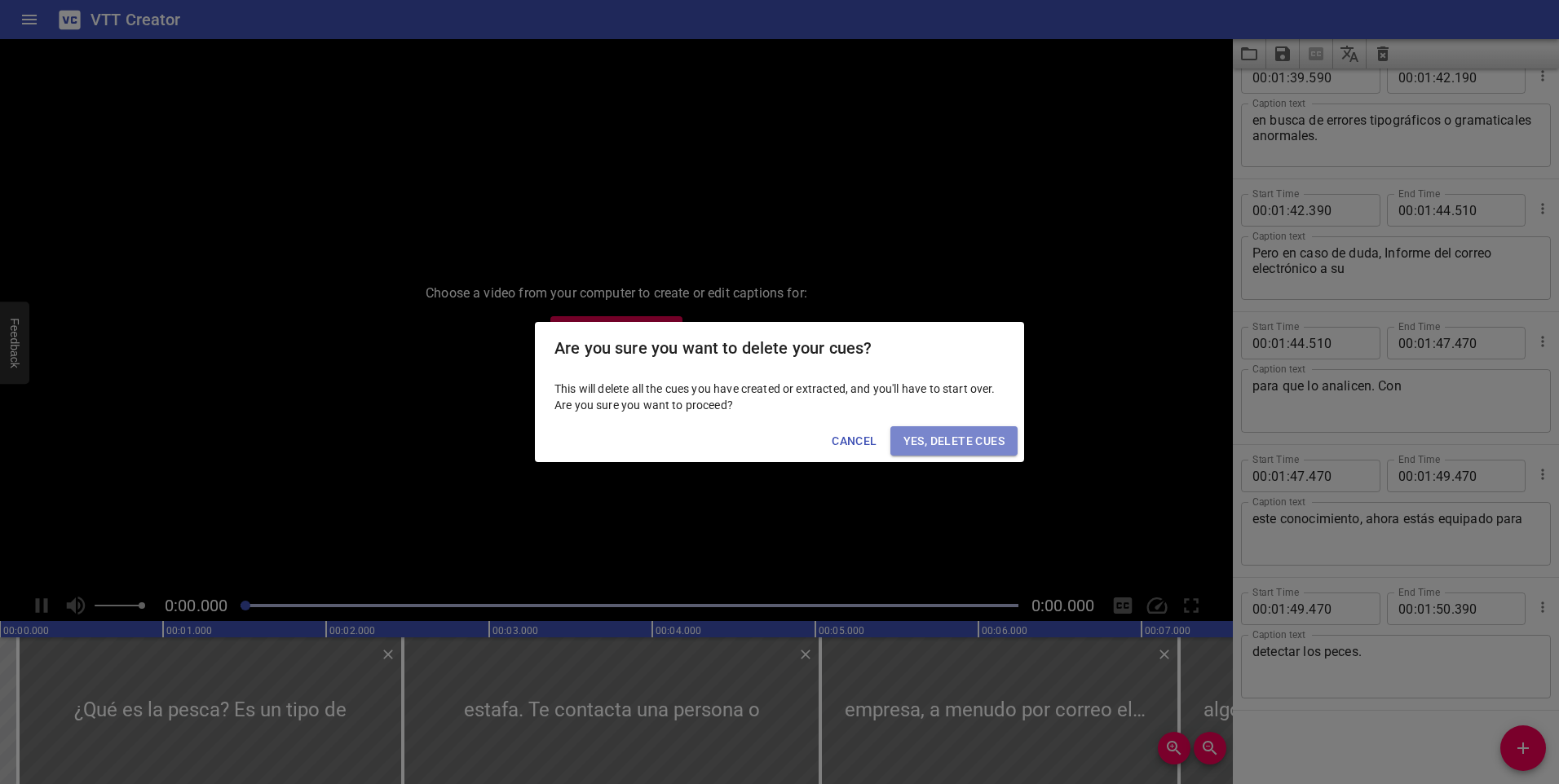
click at [975, 438] on span "Yes, Delete Cues" at bounding box center [954, 441] width 101 height 20
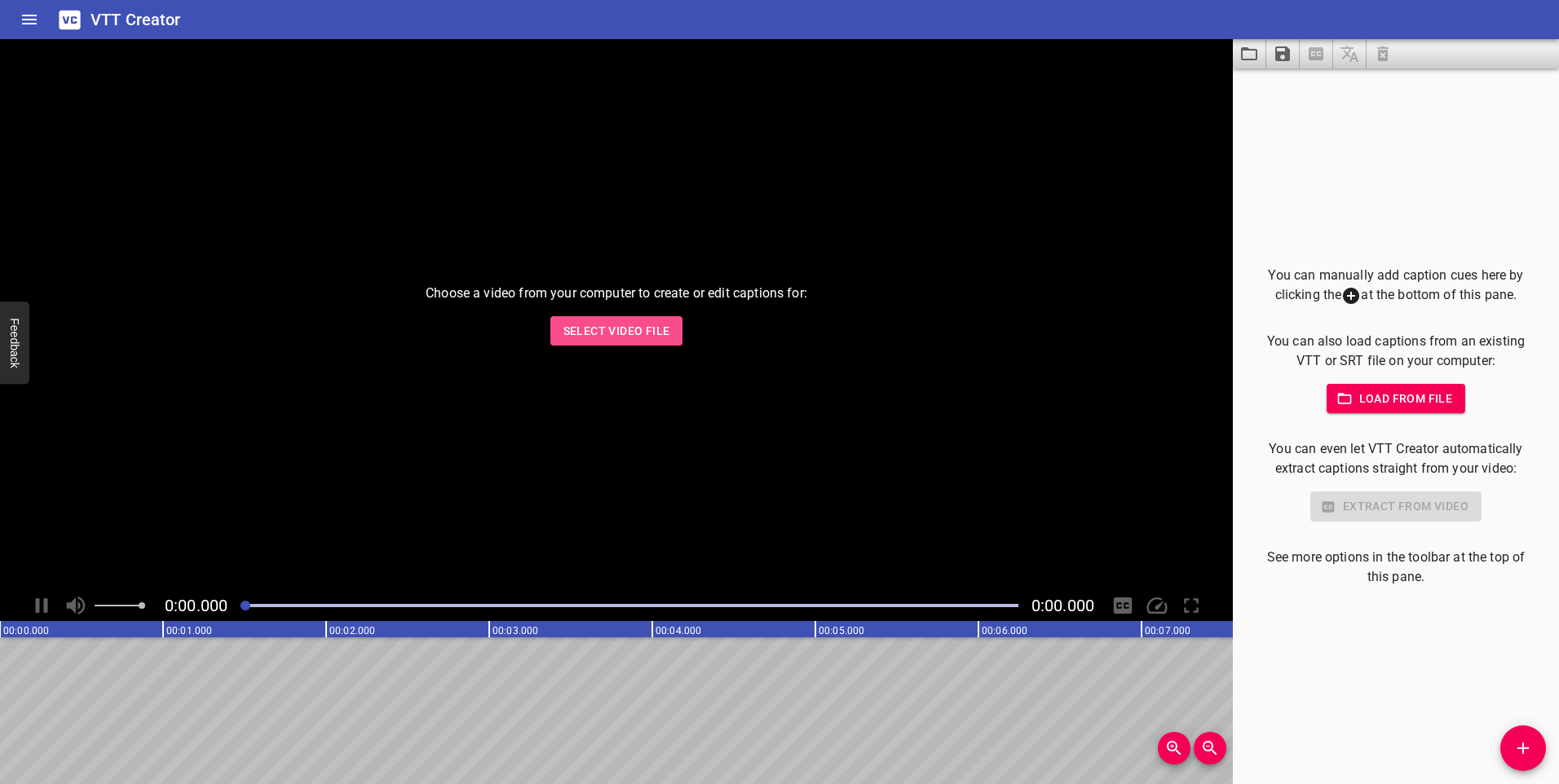
click at [633, 338] on span "Select Video File" at bounding box center [617, 331] width 107 height 20
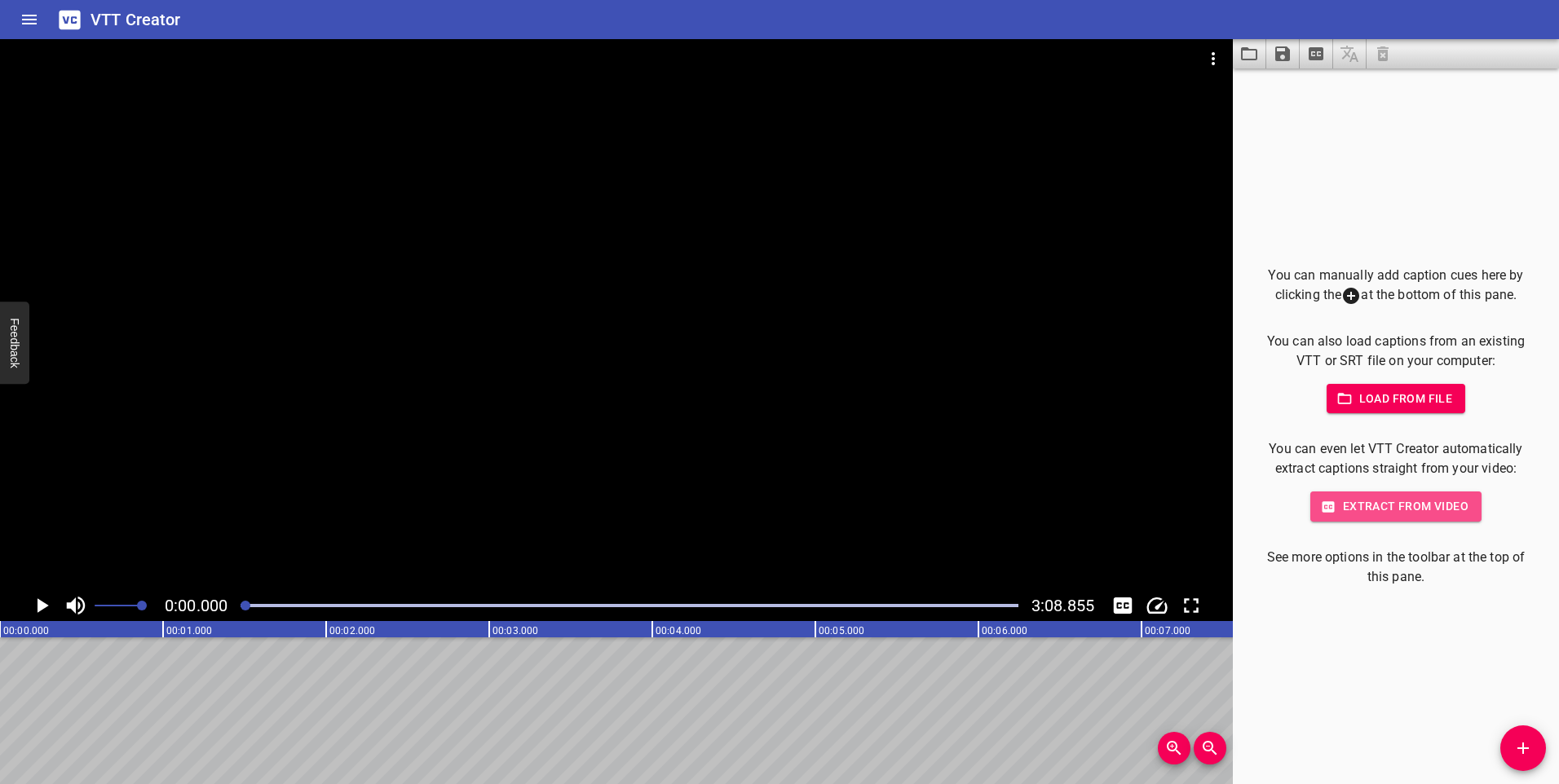
click at [1407, 509] on span "Extract from video" at bounding box center [1395, 506] width 145 height 20
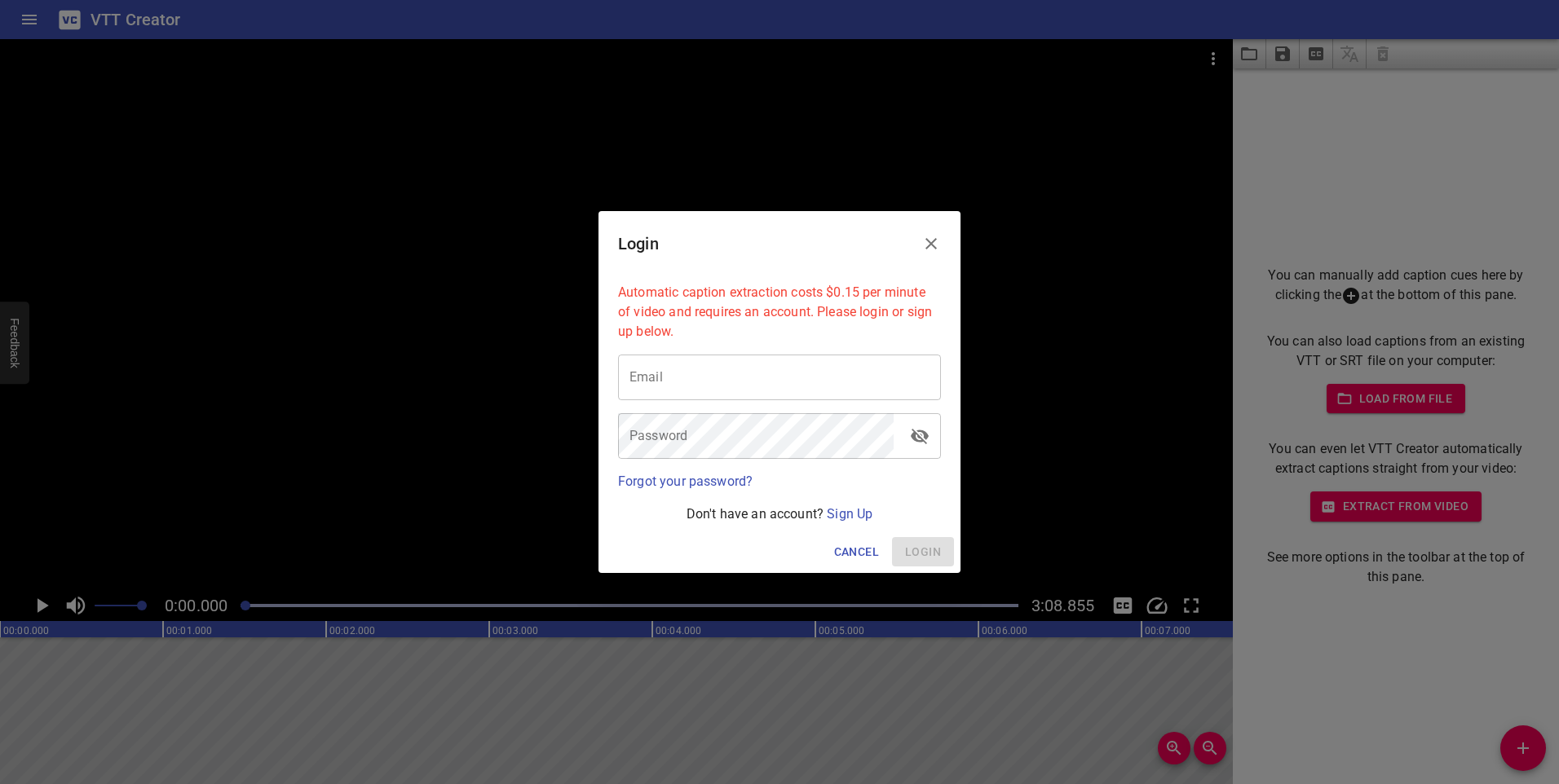
click at [936, 238] on icon "Close" at bounding box center [931, 243] width 19 height 19
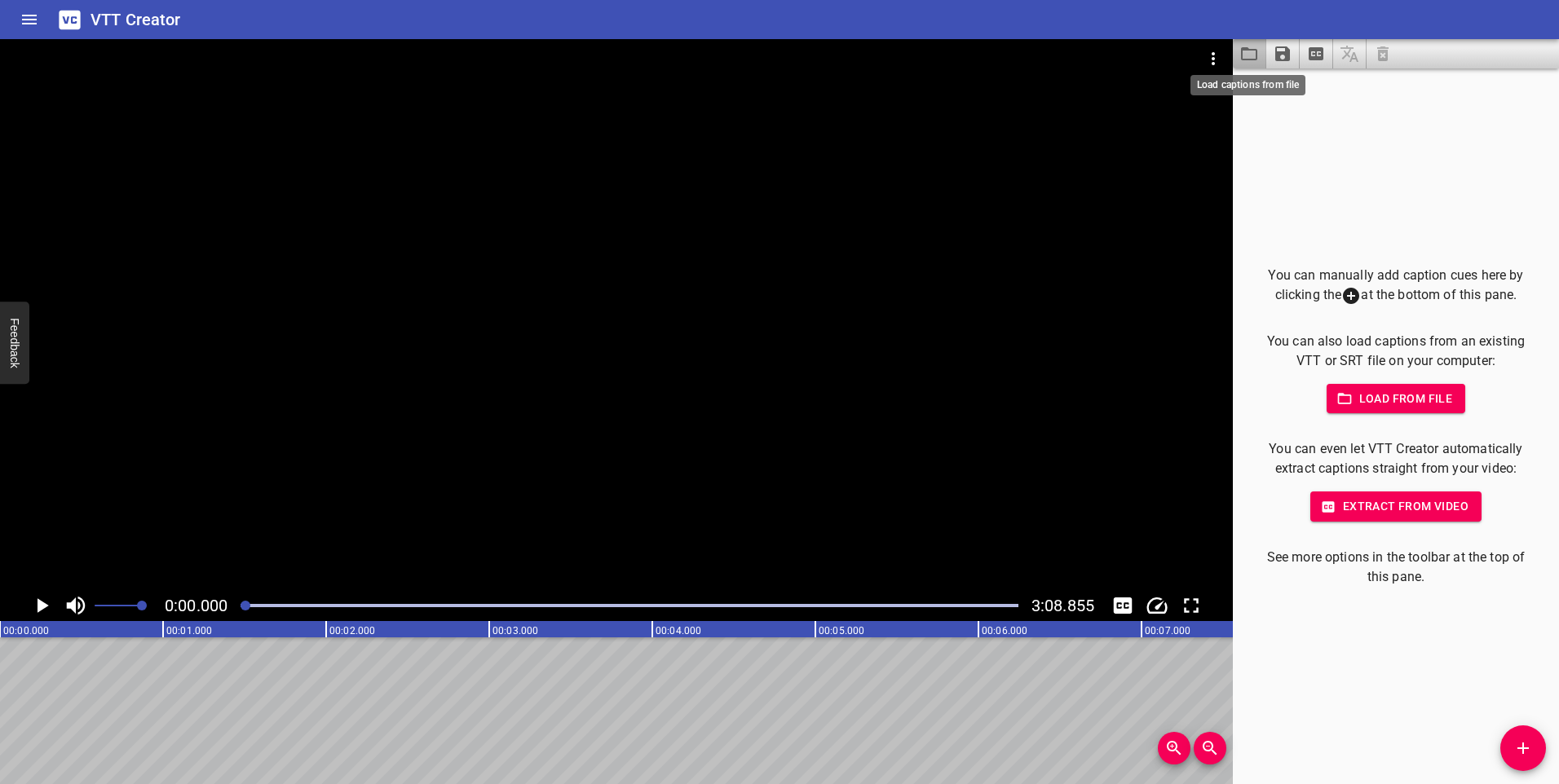
click at [1247, 54] on icon "Load captions from file" at bounding box center [1249, 54] width 19 height 19
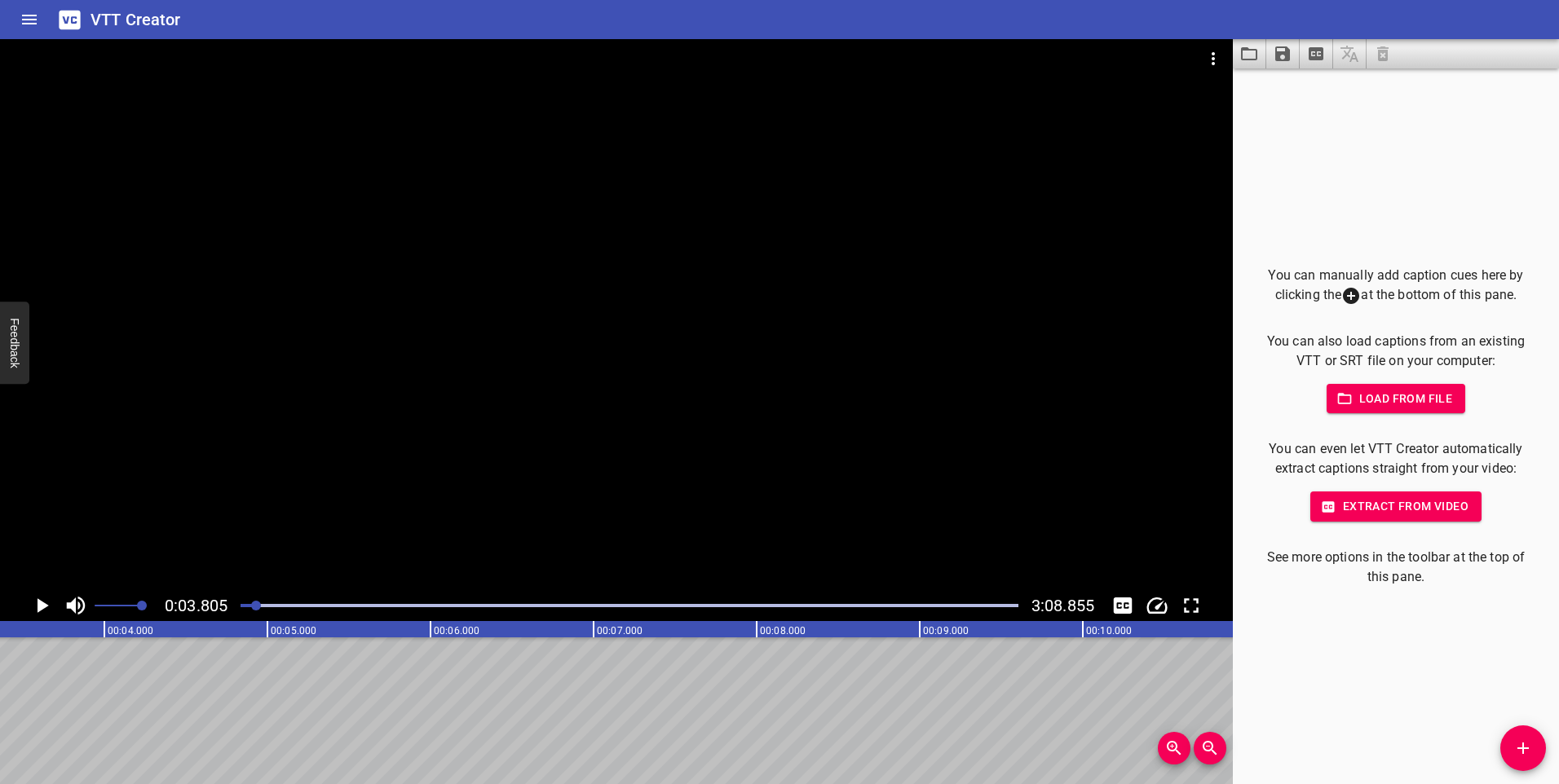
scroll to position [0, 621]
click at [1235, 55] on button "Load captions from file" at bounding box center [1249, 54] width 33 height 29
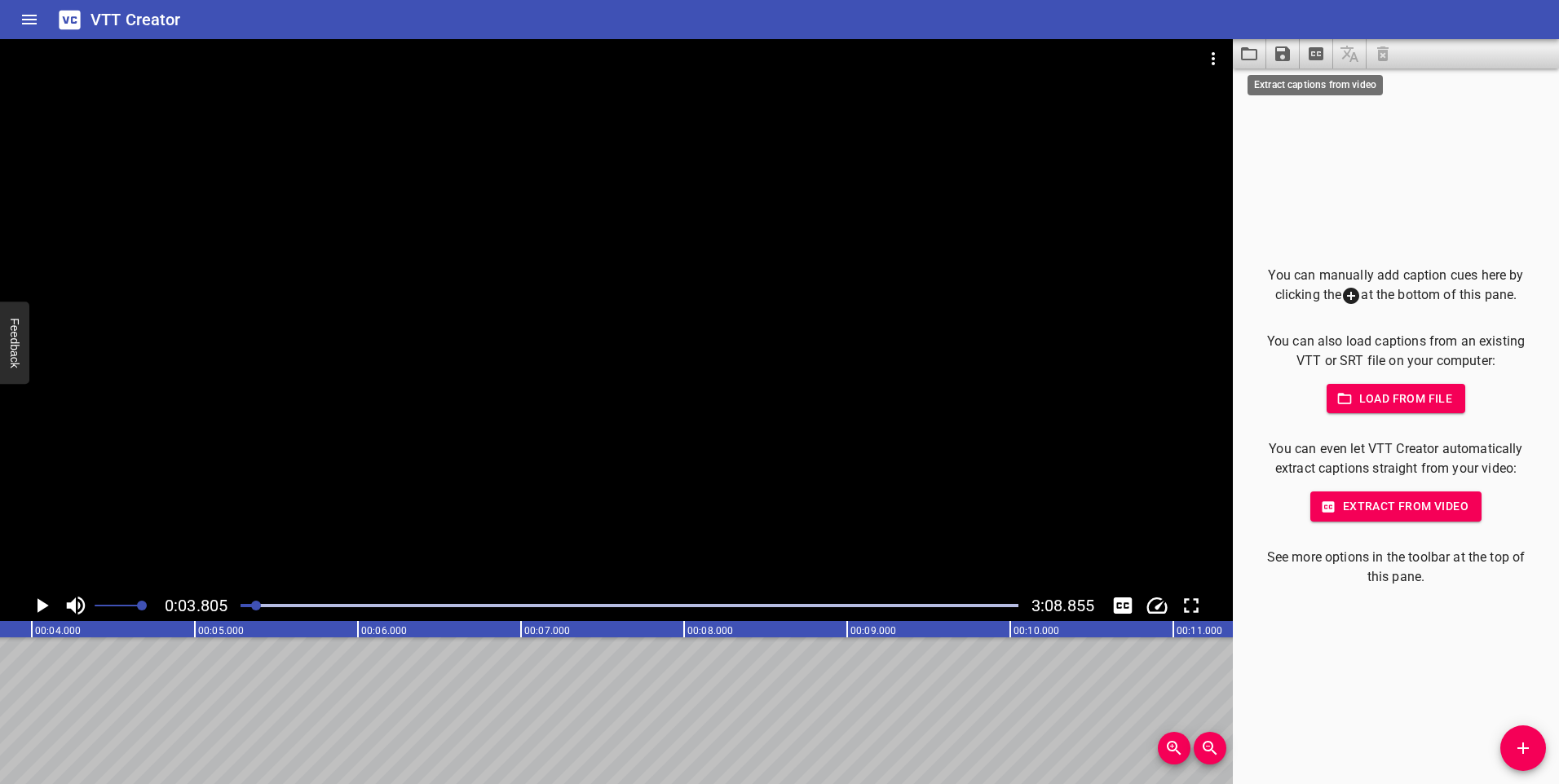
click at [1312, 56] on icon "Extract captions from video" at bounding box center [1316, 54] width 15 height 13
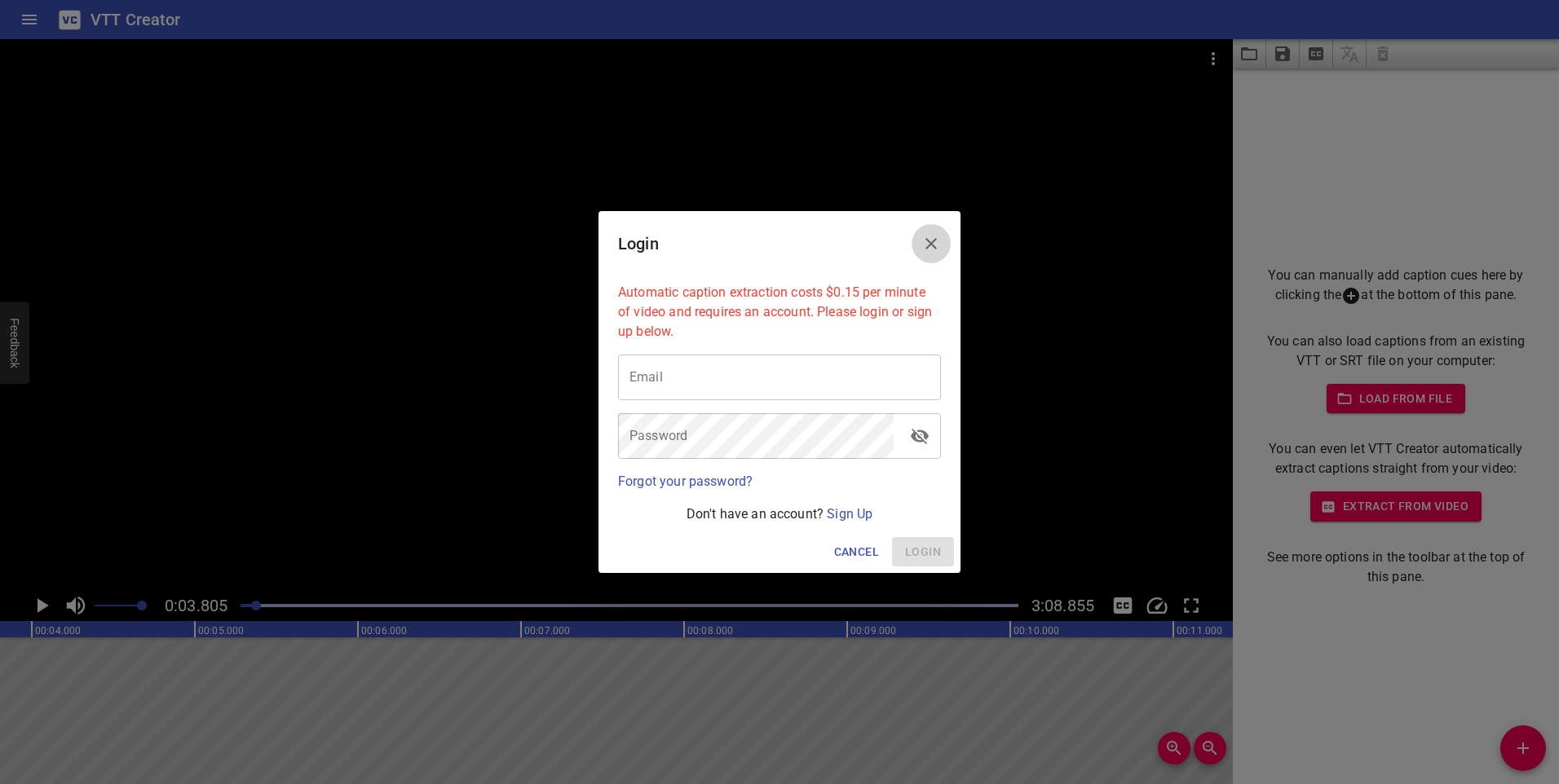
click at [936, 239] on icon "Close" at bounding box center [931, 244] width 12 height 12
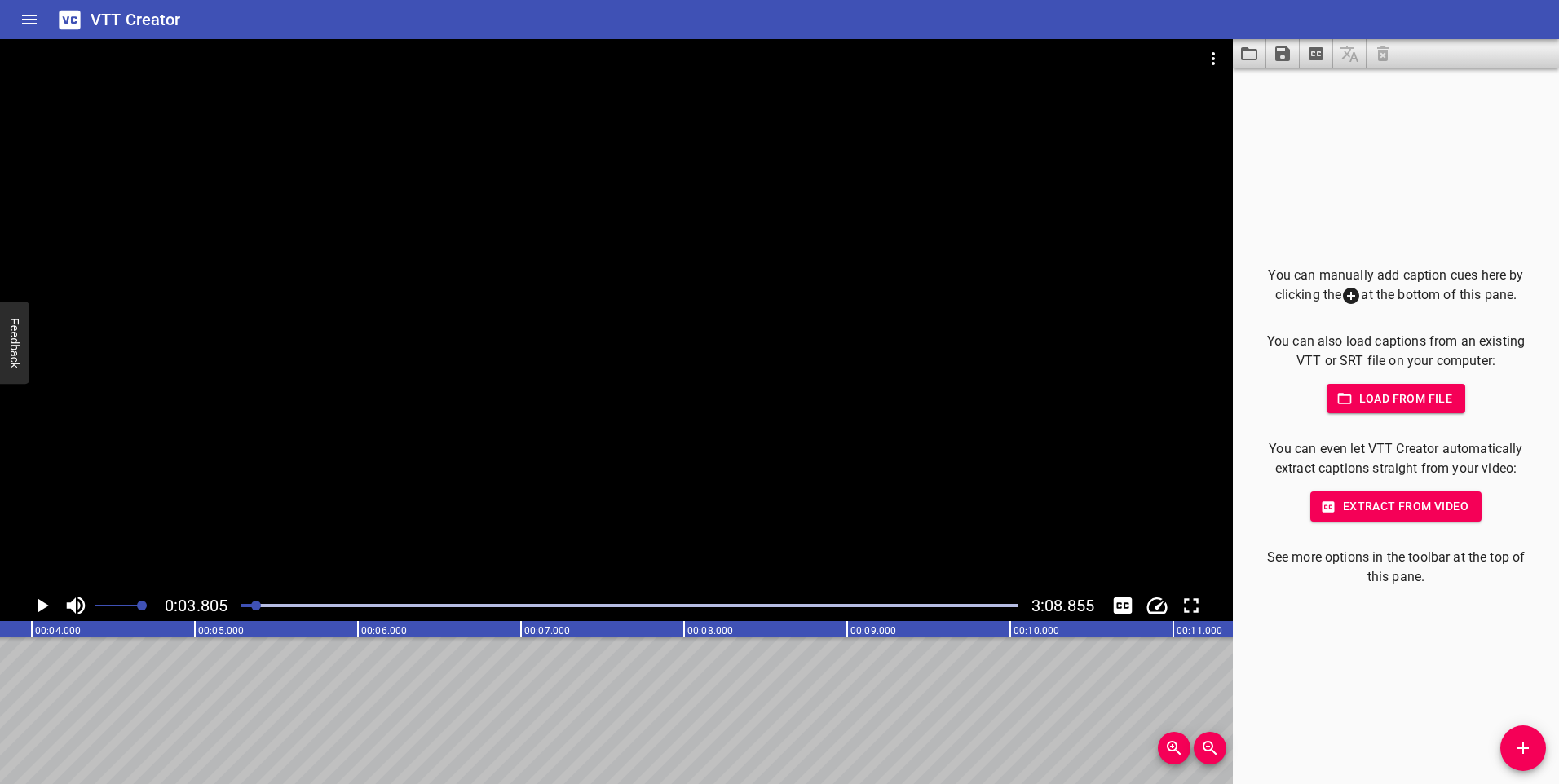
click at [76, 406] on div at bounding box center [616, 315] width 1233 height 551
click at [108, 395] on div at bounding box center [616, 315] width 1233 height 551
